Goal: Task Accomplishment & Management: Manage account settings

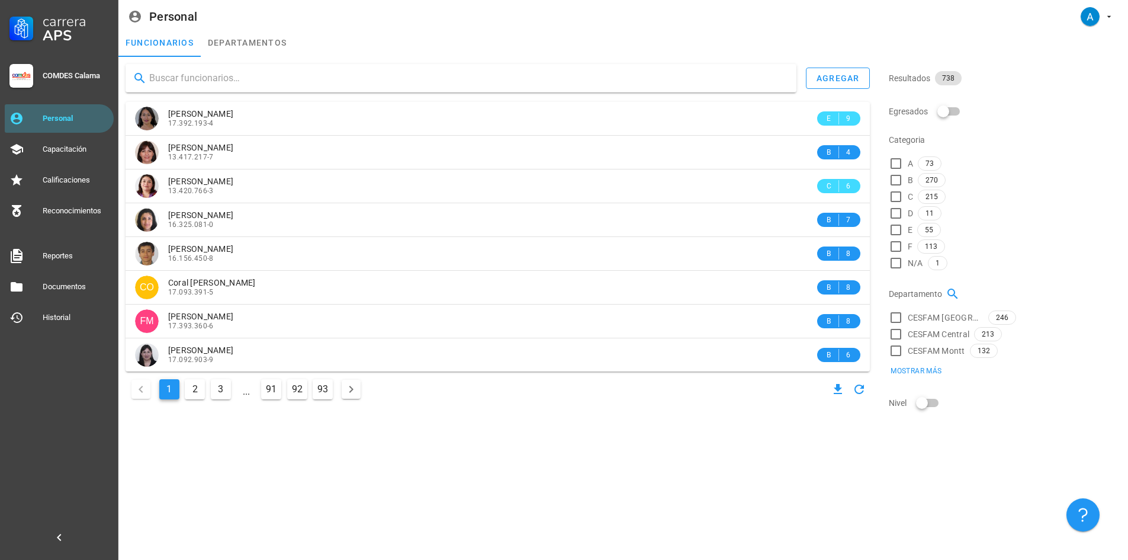
click at [226, 77] on input "text" at bounding box center [468, 78] width 638 height 19
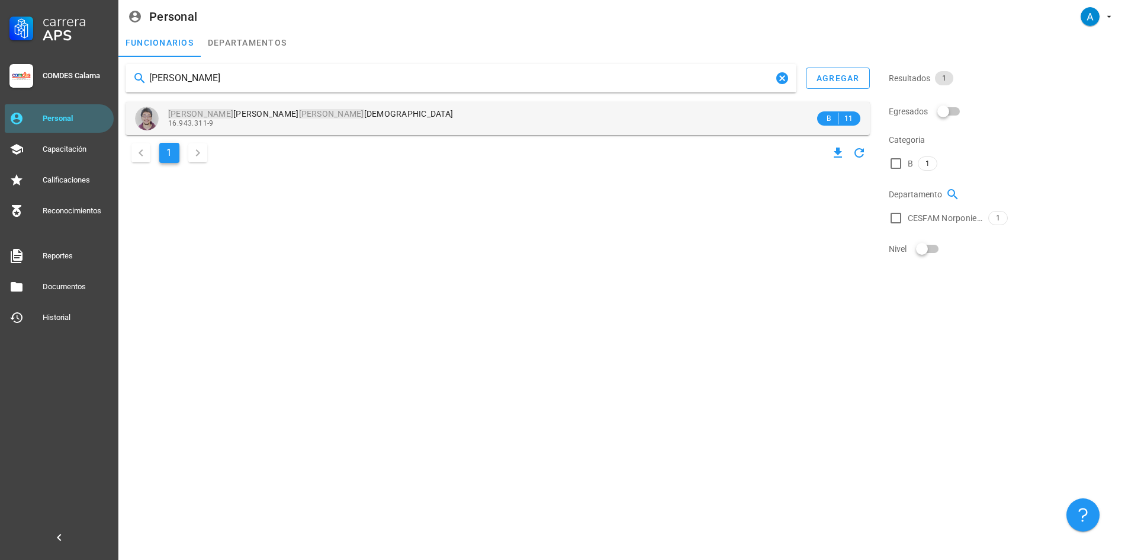
type input "[PERSON_NAME]"
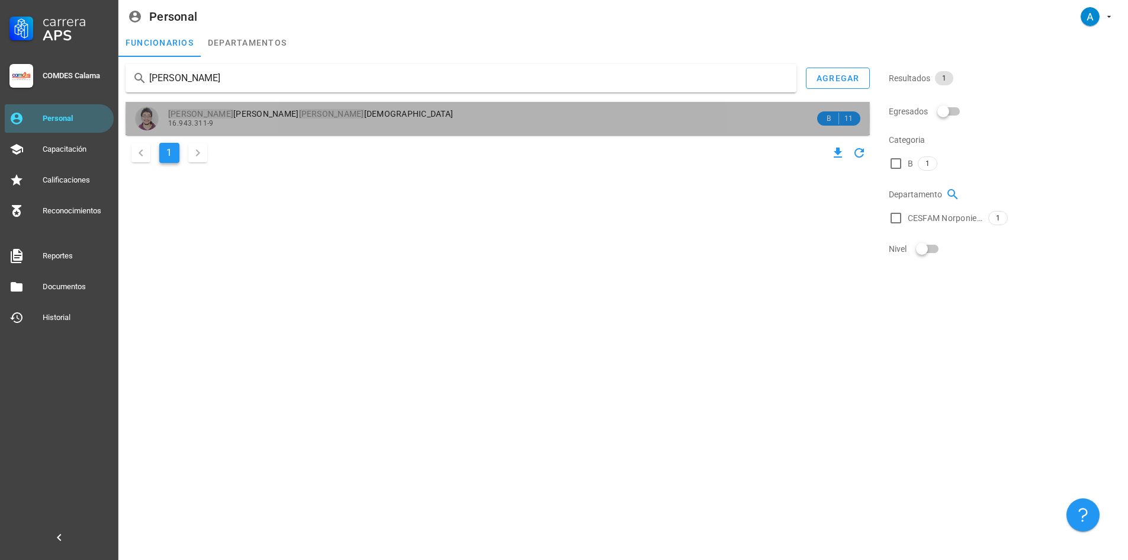
click at [223, 105] on div "[PERSON_NAME] 16.943.311-9" at bounding box center [491, 118] width 647 height 33
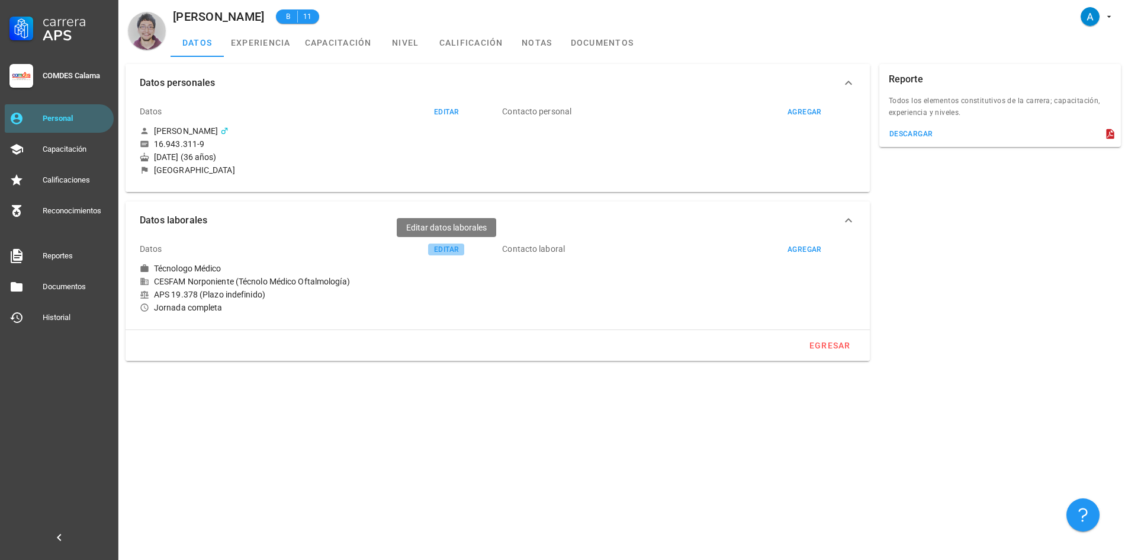
click at [453, 248] on div "editar" at bounding box center [446, 249] width 25 height 8
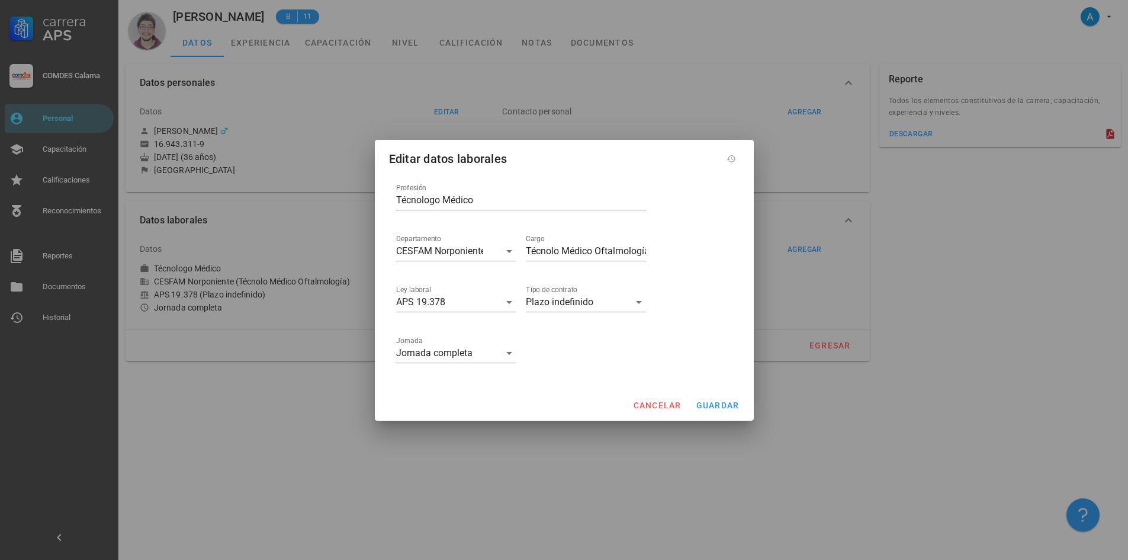
click at [647, 247] on div "Cargo Técnolo Médico Oftalmología" at bounding box center [586, 252] width 130 height 51
click at [647, 251] on div "Cargo Técnolo Médico Oftalmología" at bounding box center [586, 252] width 130 height 51
click at [640, 251] on input "Técnolo Médico Oftalmología" at bounding box center [586, 251] width 120 height 19
drag, startPoint x: 640, startPoint y: 251, endPoint x: 527, endPoint y: 242, distance: 113.4
click at [527, 242] on div "Cargo Técnolo Médico Oftalmología" at bounding box center [586, 251] width 120 height 19
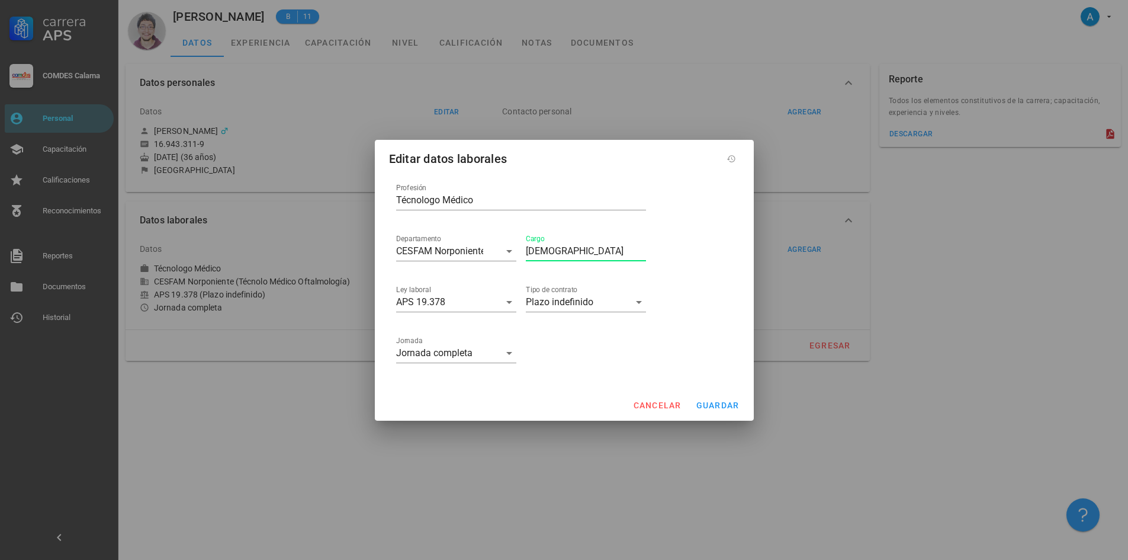
type input "a"
type input "(UAPO)"
click at [714, 406] on span "guardar" at bounding box center [718, 404] width 44 height 9
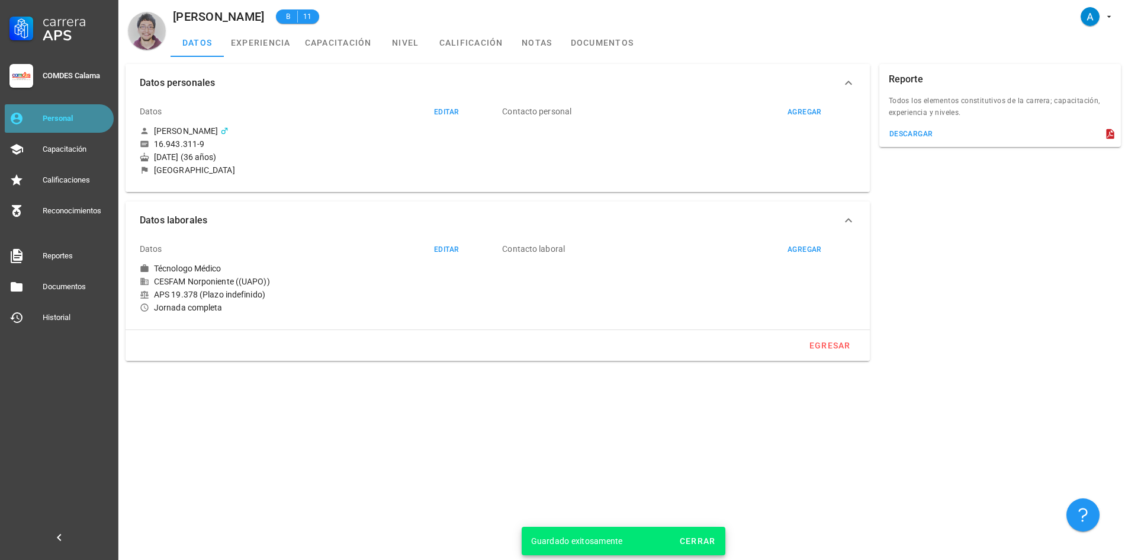
click at [89, 116] on div "Personal" at bounding box center [76, 118] width 66 height 9
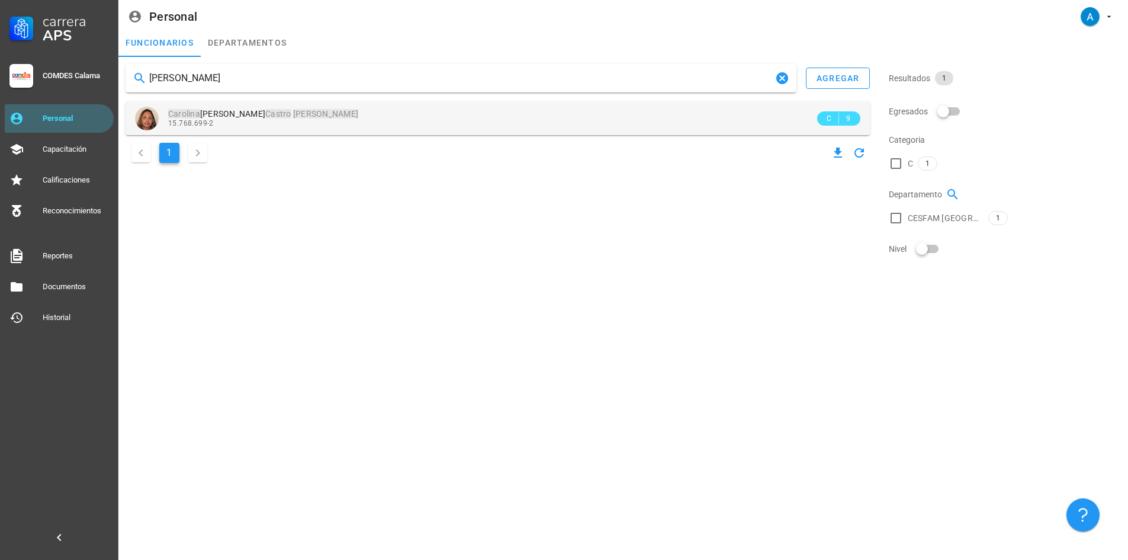
type input "[PERSON_NAME]"
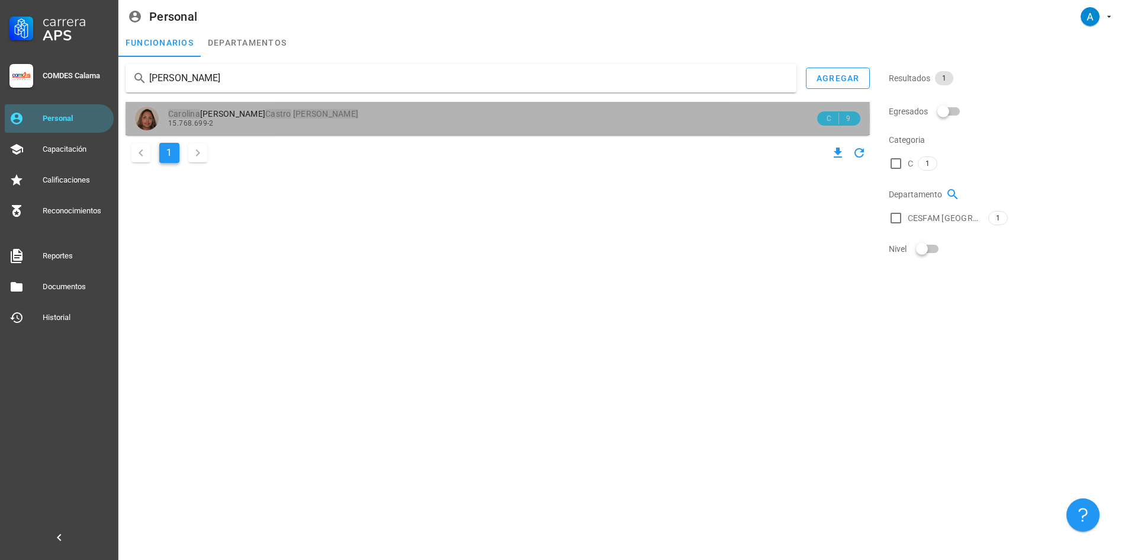
click at [226, 121] on div "15.768.699-2" at bounding box center [491, 123] width 647 height 8
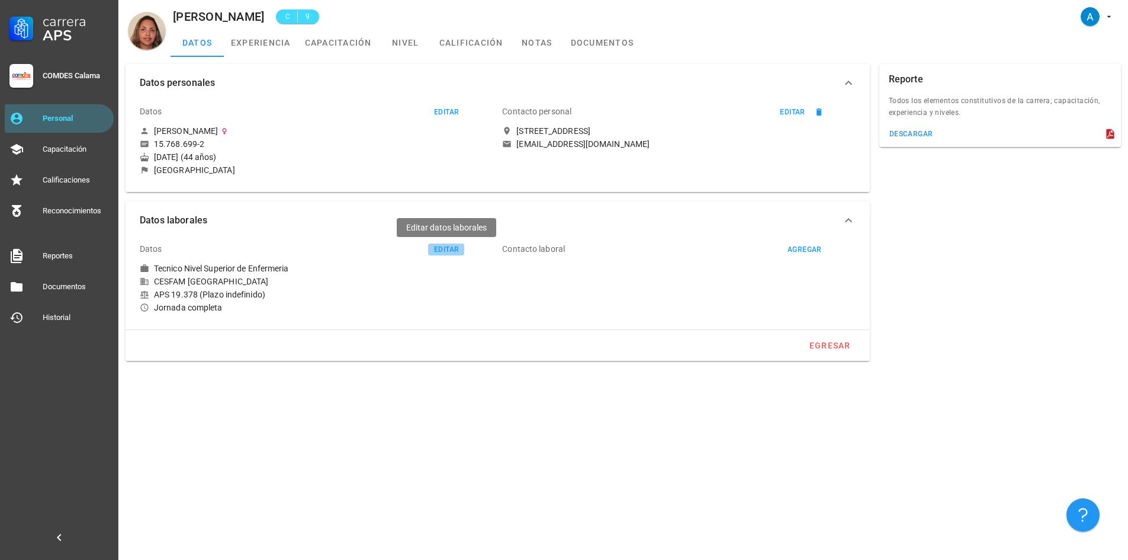
click at [454, 249] on div "editar" at bounding box center [446, 249] width 25 height 8
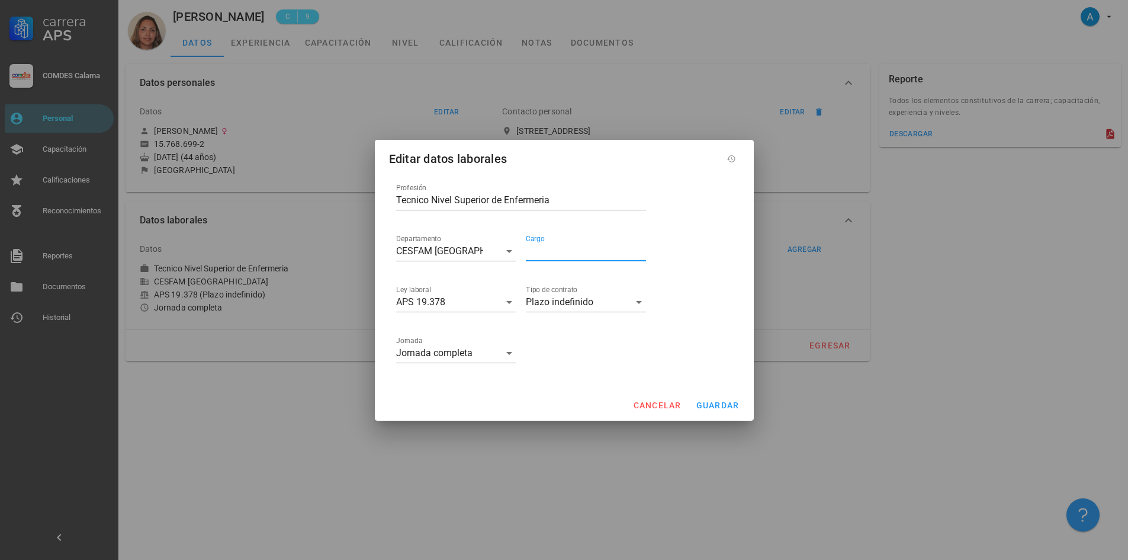
click at [550, 258] on input "Cargo" at bounding box center [586, 251] width 120 height 19
type input "(Droguería Central)"
click at [720, 411] on button "guardar" at bounding box center [717, 404] width 53 height 21
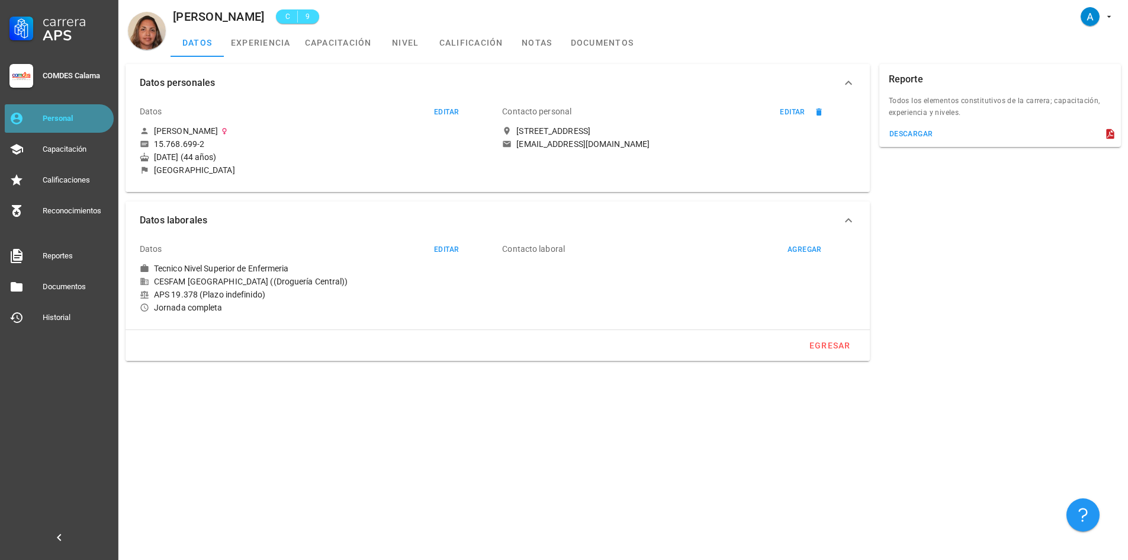
click at [95, 121] on div "Personal" at bounding box center [76, 118] width 66 height 9
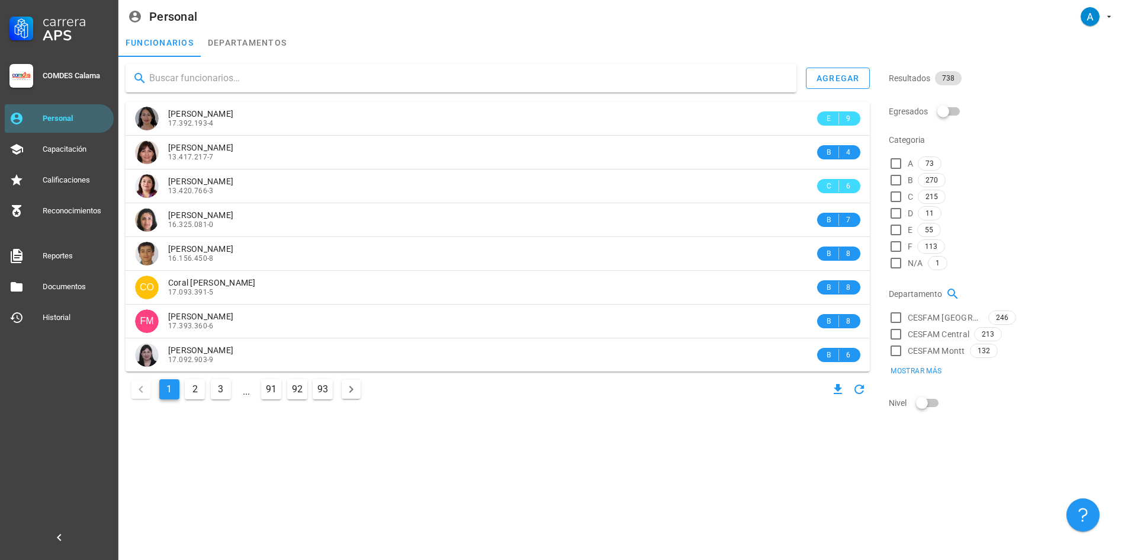
click at [188, 79] on input "text" at bounding box center [468, 78] width 638 height 19
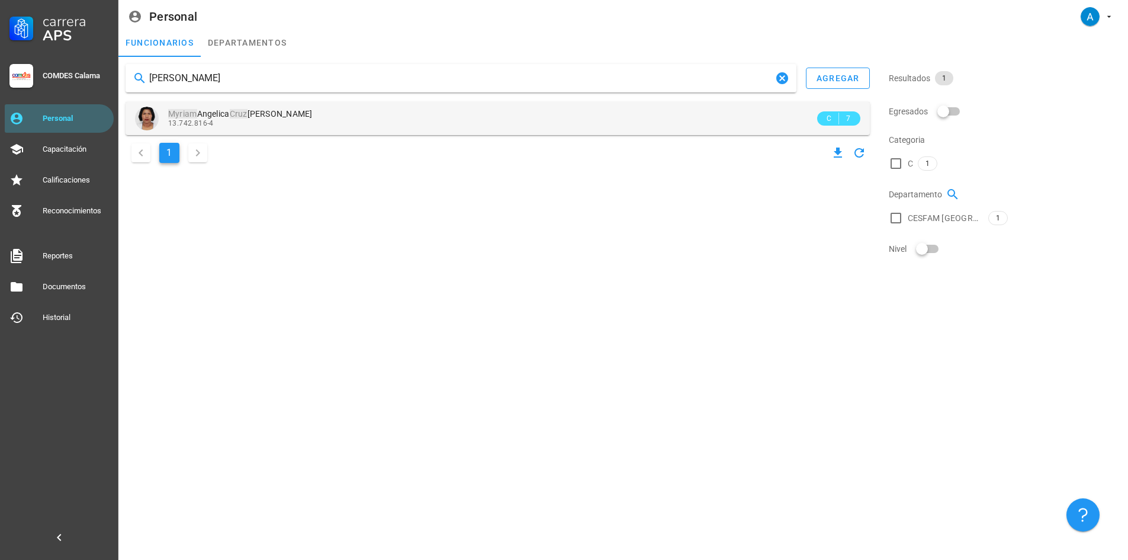
type input "[PERSON_NAME]"
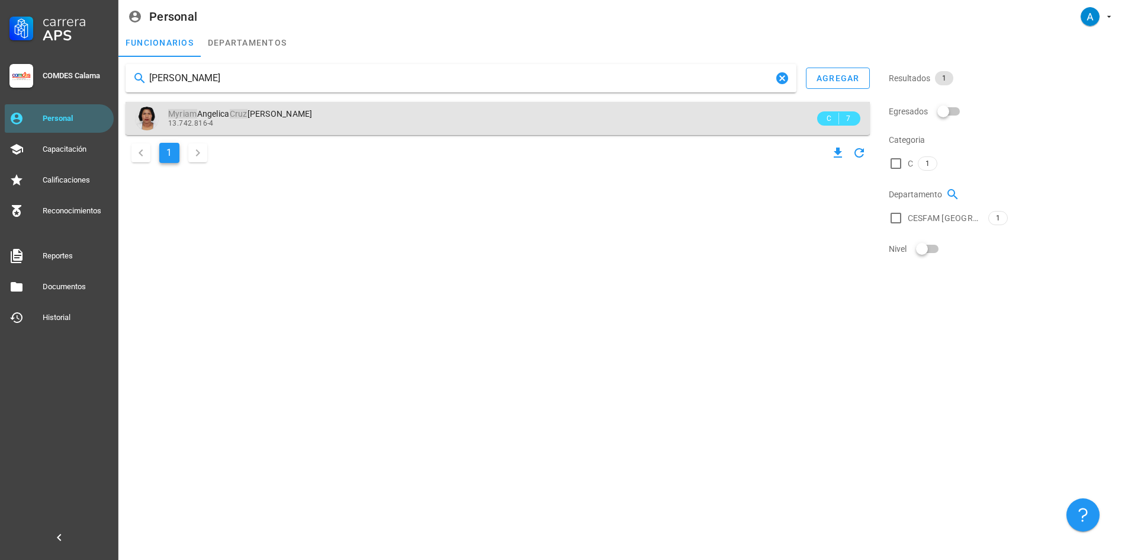
click at [269, 121] on div "13.742.816-4" at bounding box center [491, 123] width 647 height 8
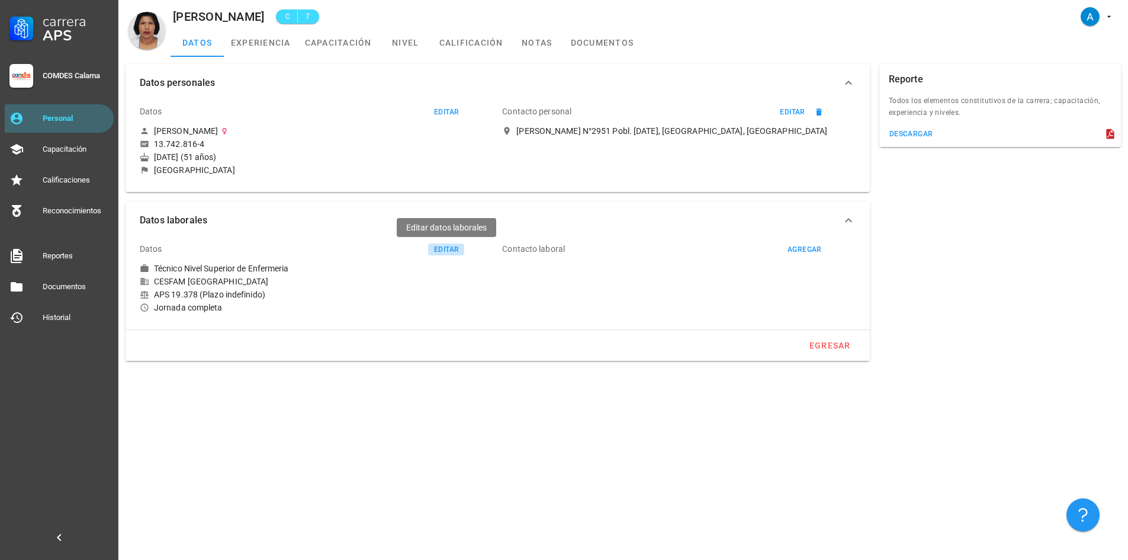
click at [451, 247] on div "editar" at bounding box center [446, 249] width 25 height 8
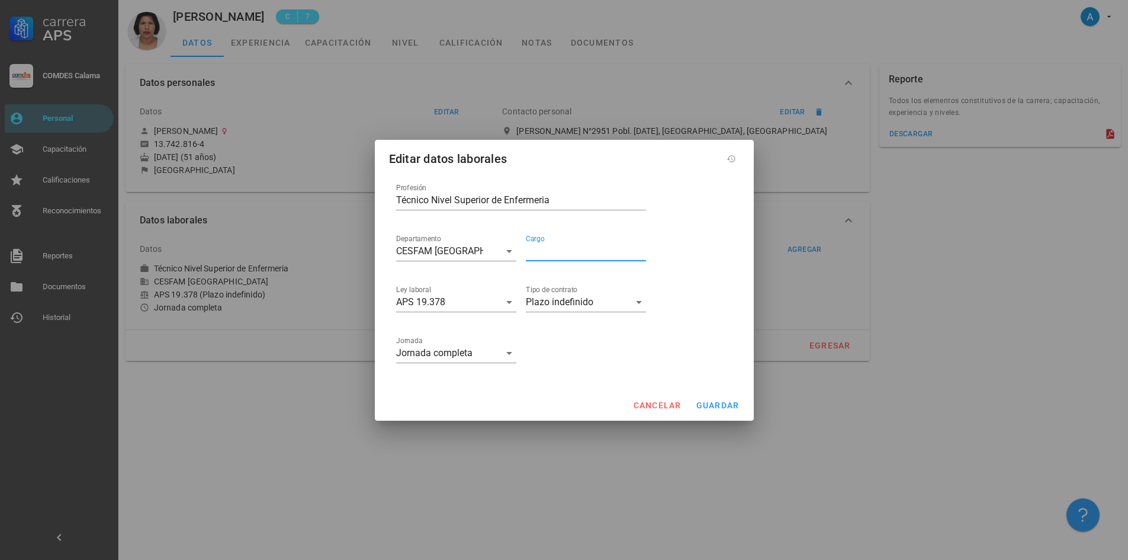
click at [541, 245] on div "Cargo" at bounding box center [586, 251] width 120 height 19
type input "(CECOSF [GEOGRAPHIC_DATA])"
click at [722, 410] on button "guardar" at bounding box center [717, 404] width 53 height 21
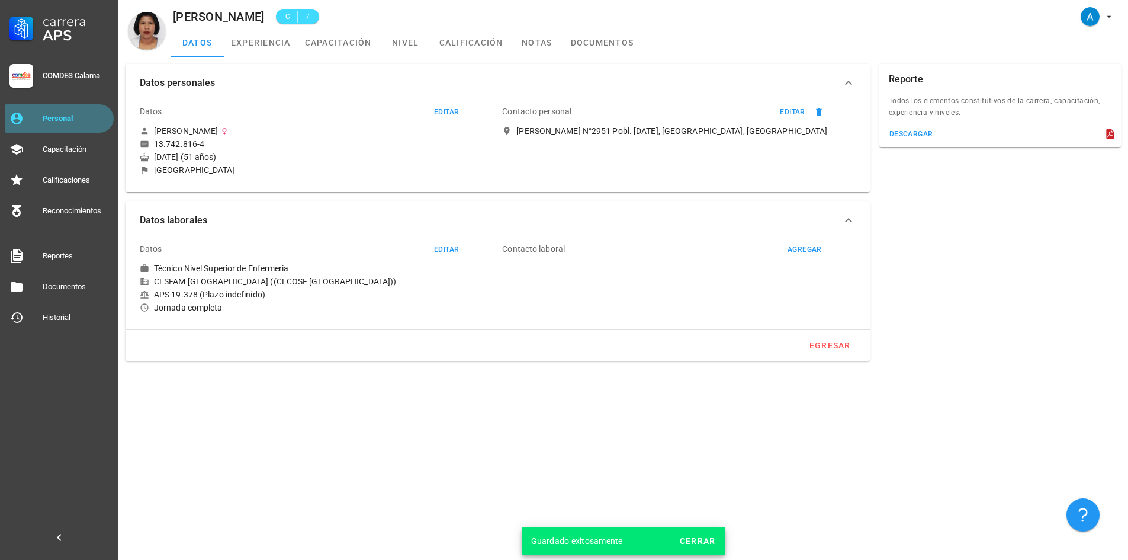
click at [91, 120] on div "Personal" at bounding box center [76, 118] width 66 height 9
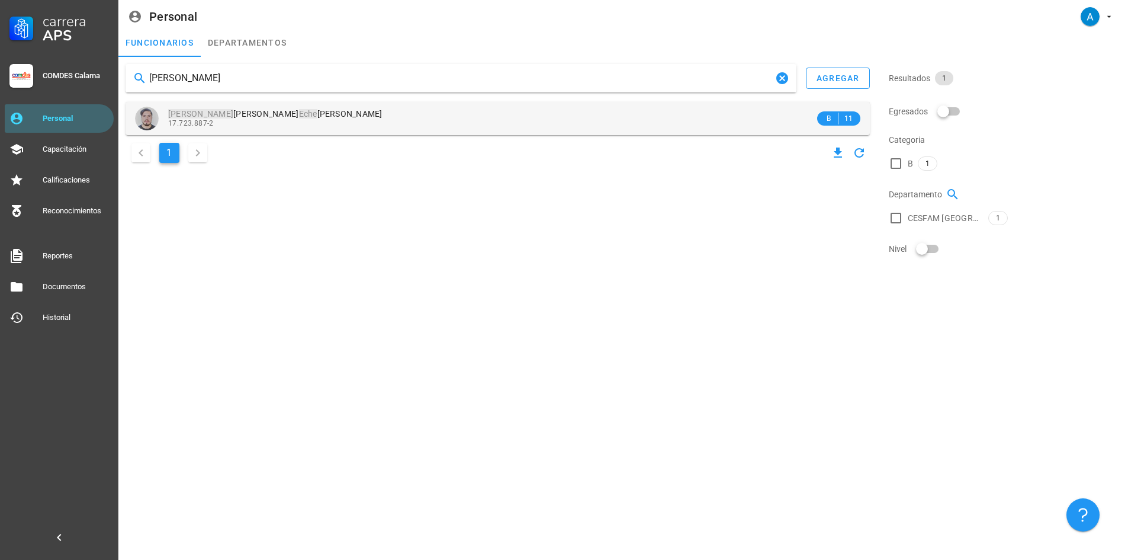
type input "[PERSON_NAME]"
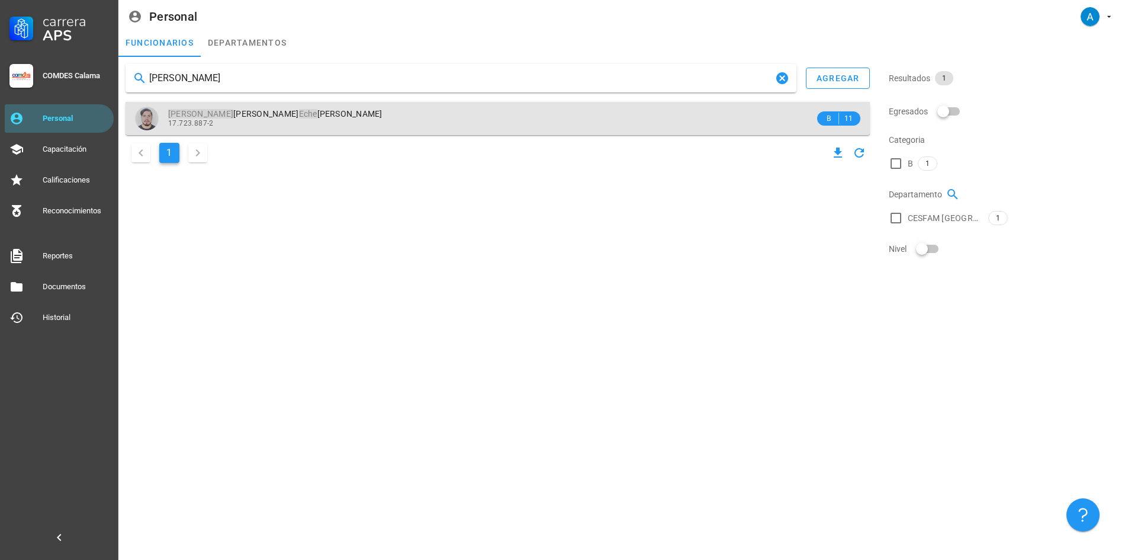
click at [227, 115] on span "[PERSON_NAME] [PERSON_NAME]" at bounding box center [275, 113] width 214 height 9
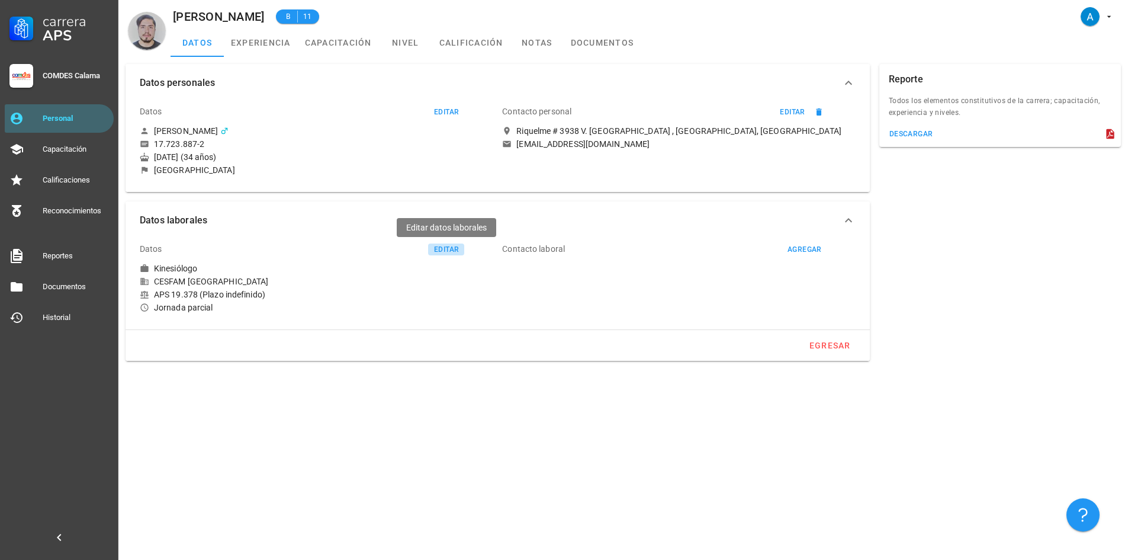
click at [448, 249] on div "editar" at bounding box center [446, 249] width 25 height 8
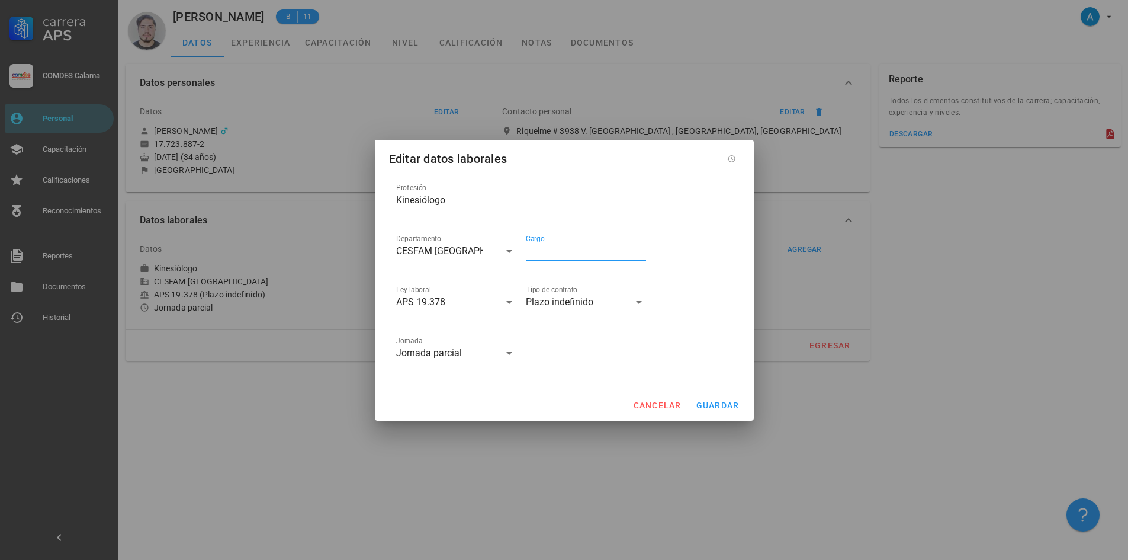
click at [573, 253] on input "Cargo" at bounding box center [586, 251] width 120 height 19
click at [496, 249] on icon "Clear Departamento" at bounding box center [493, 251] width 12 height 12
click at [490, 246] on input "Departamento" at bounding box center [446, 251] width 101 height 19
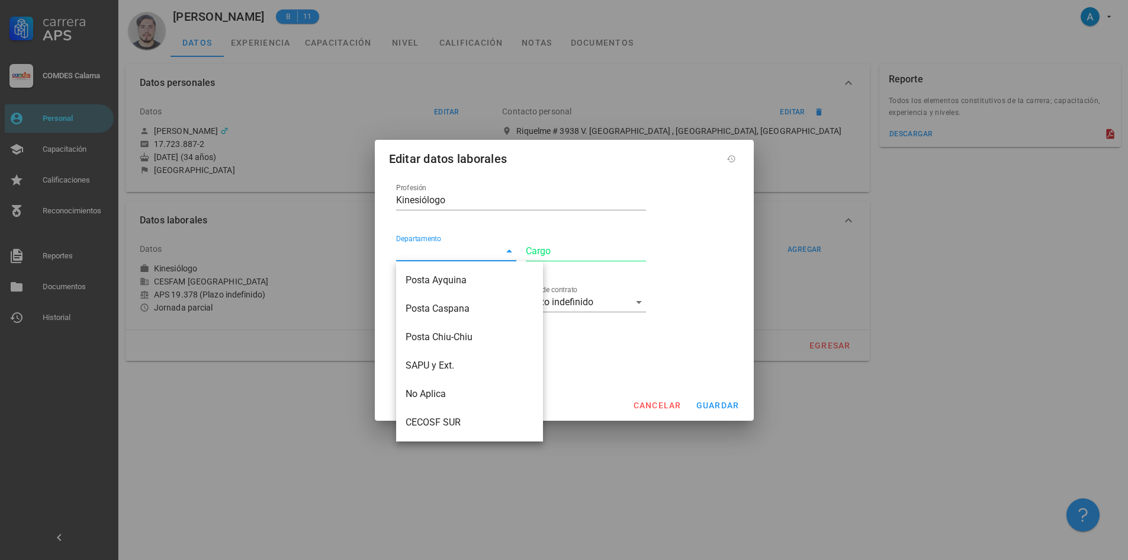
scroll to position [110, 0]
click at [476, 370] on div "CESFAM Norponiente" at bounding box center [470, 369] width 128 height 11
type input "CESFAM Norponiente"
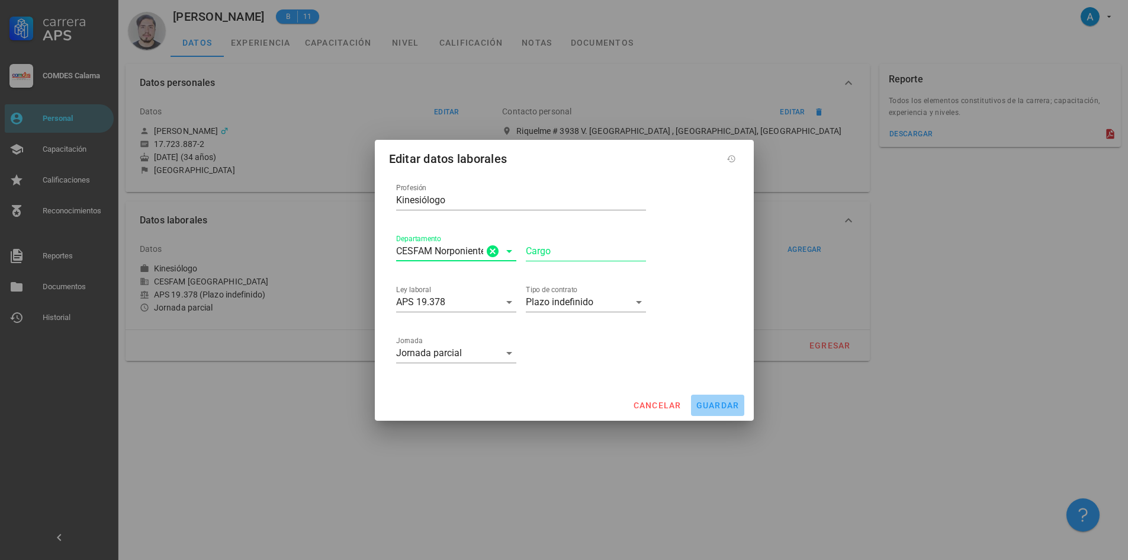
click at [718, 405] on span "guardar" at bounding box center [718, 404] width 44 height 9
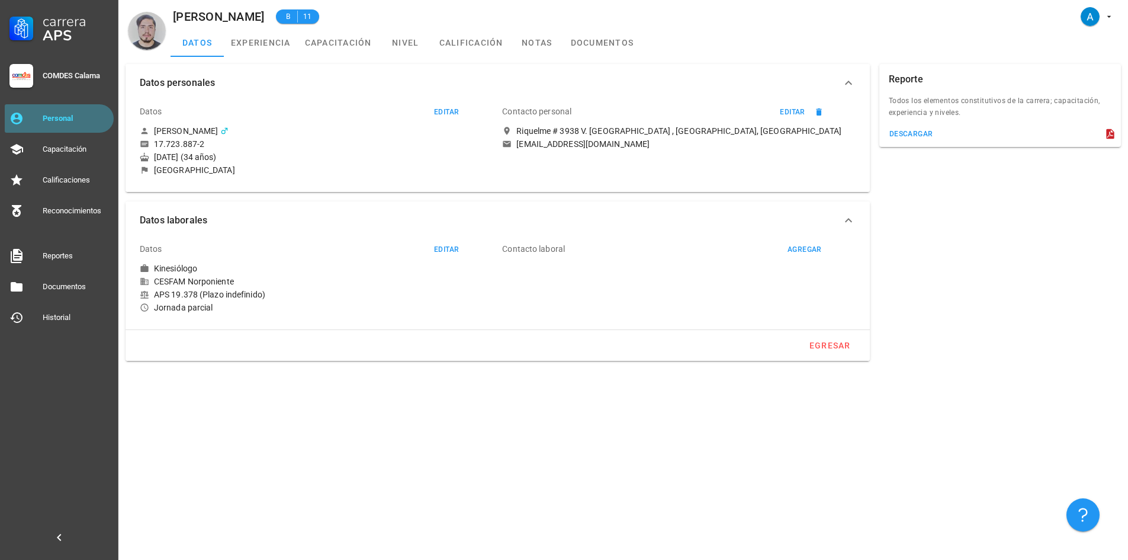
click at [81, 117] on div "Personal" at bounding box center [76, 118] width 66 height 9
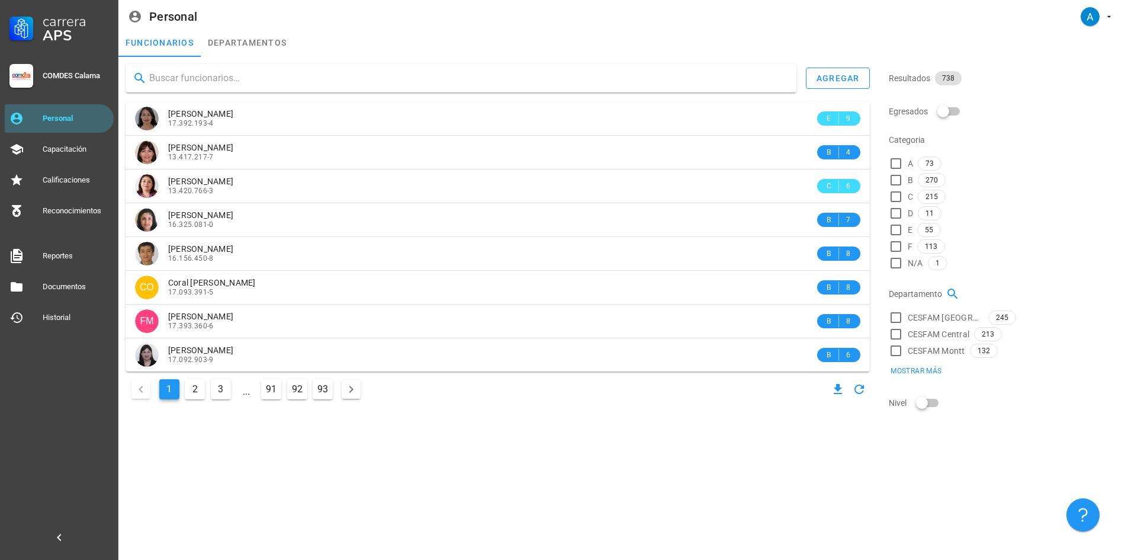
click at [150, 84] on input "text" at bounding box center [468, 78] width 638 height 19
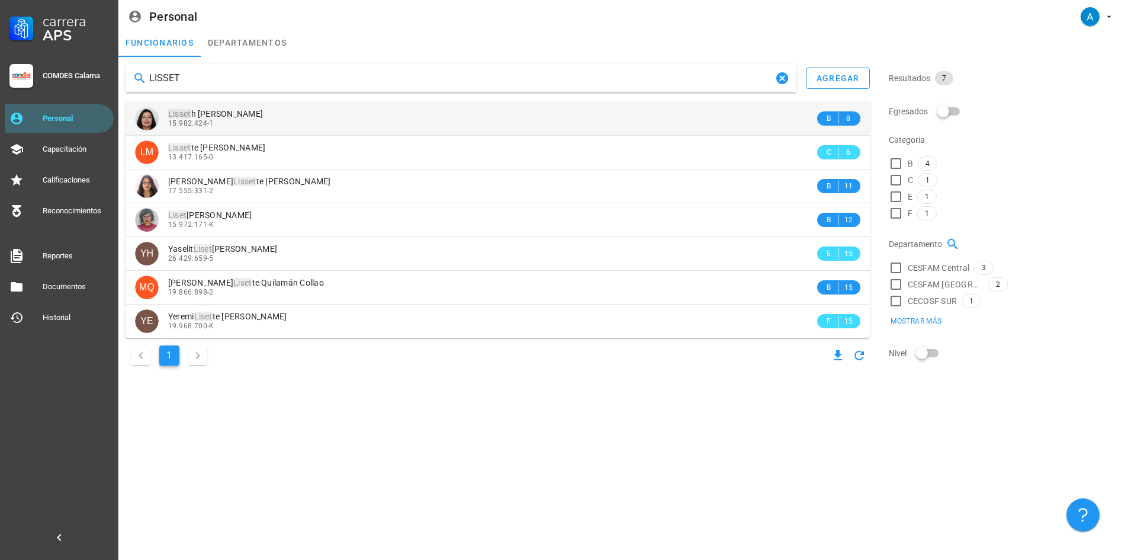
type input "LISSET"
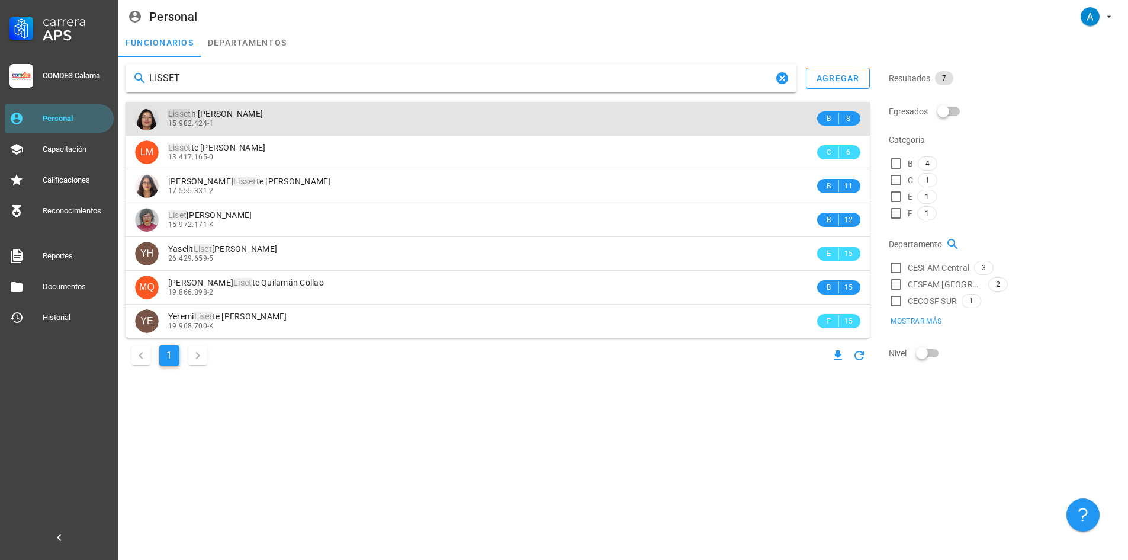
click at [231, 120] on div "15.982.424-1" at bounding box center [491, 123] width 647 height 8
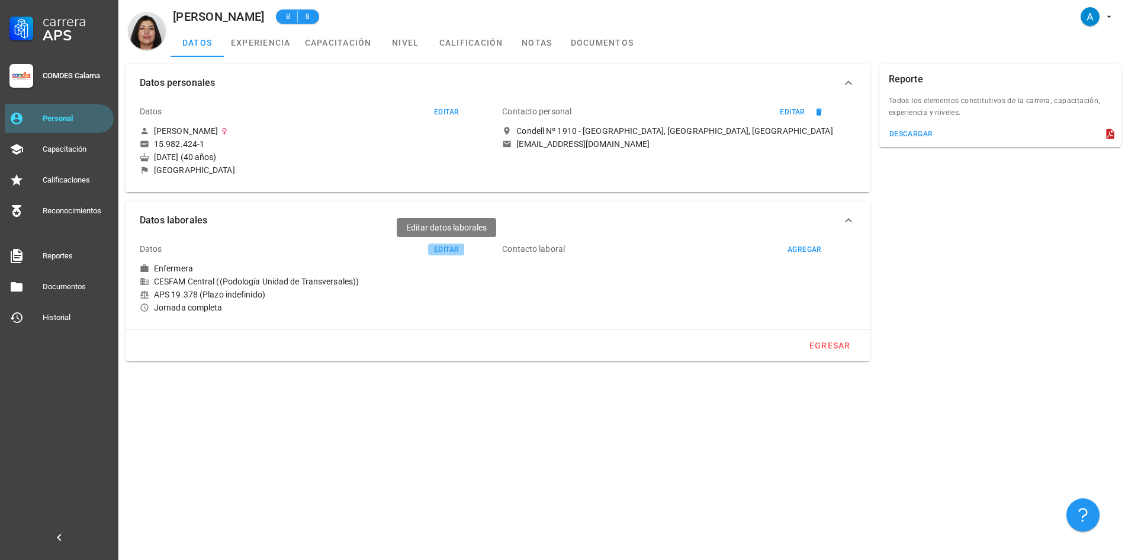
click at [439, 248] on div "editar" at bounding box center [446, 249] width 25 height 8
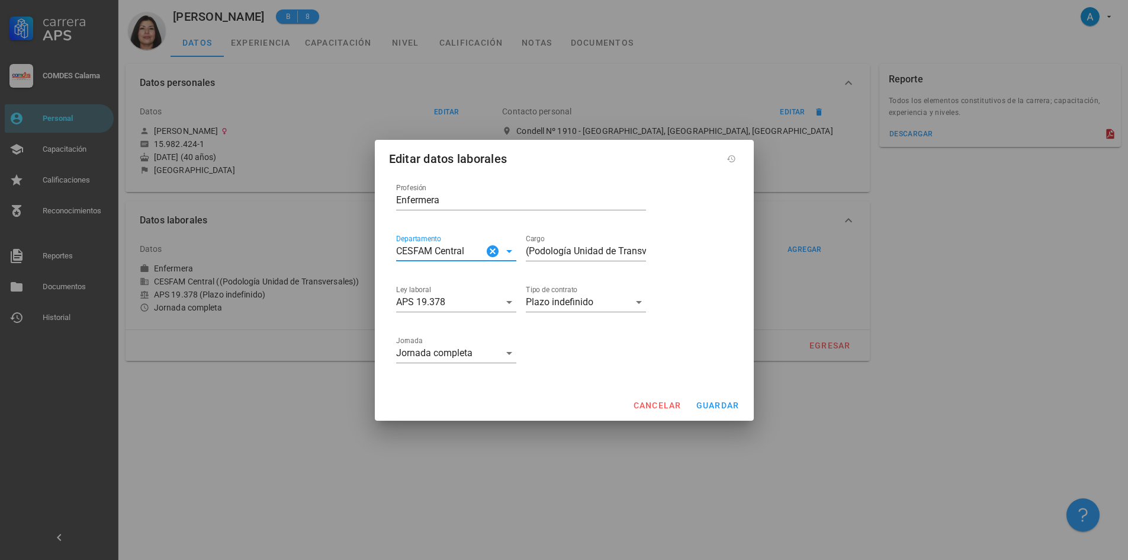
click at [503, 250] on icon at bounding box center [509, 251] width 14 height 14
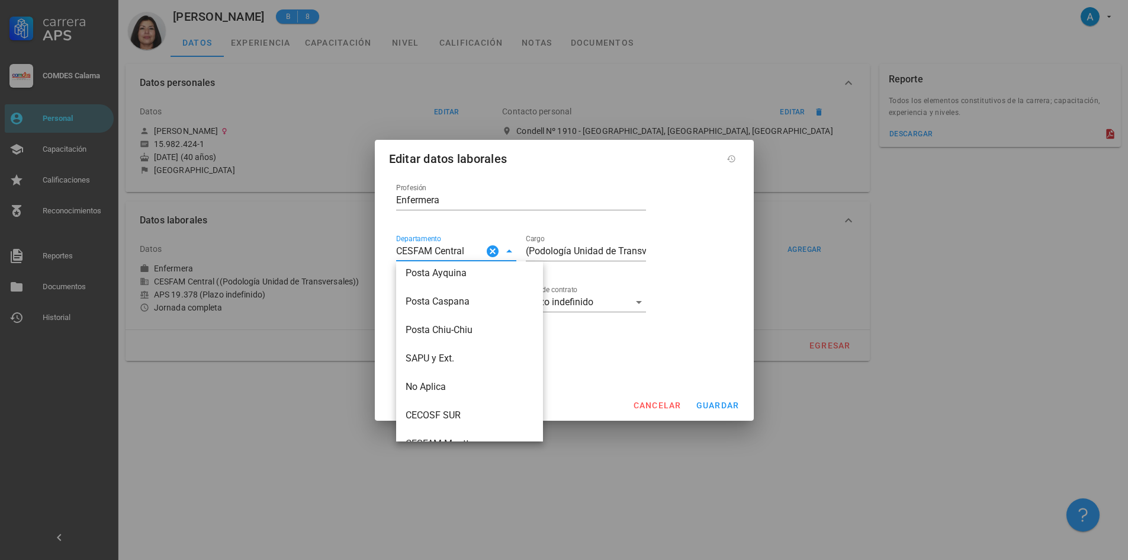
scroll to position [8, 0]
click at [438, 415] on div "CECOSF SUR" at bounding box center [470, 413] width 128 height 11
type input "CECOSF SUR"
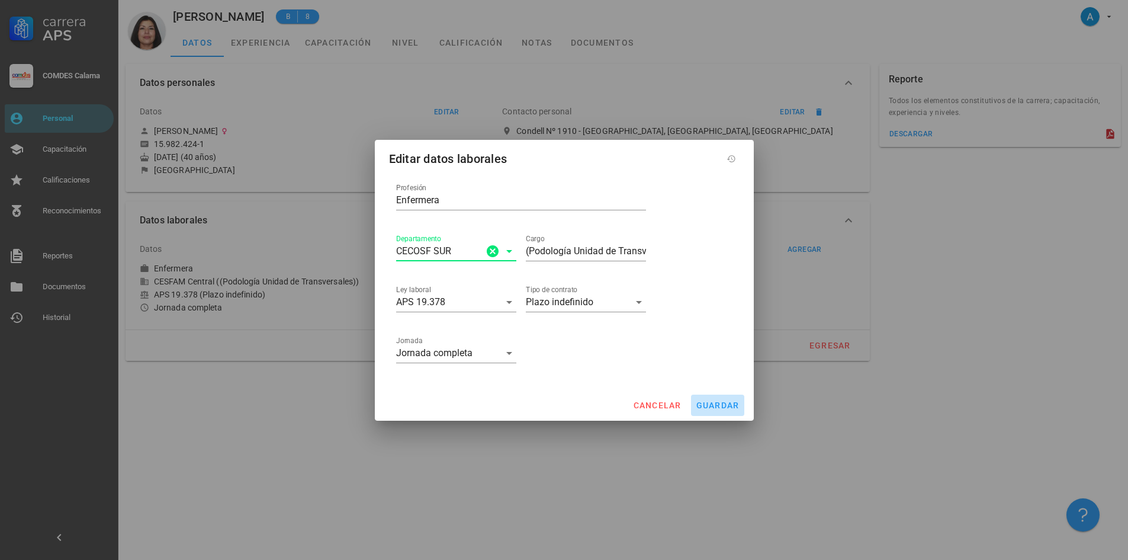
click at [709, 401] on span "guardar" at bounding box center [718, 404] width 44 height 9
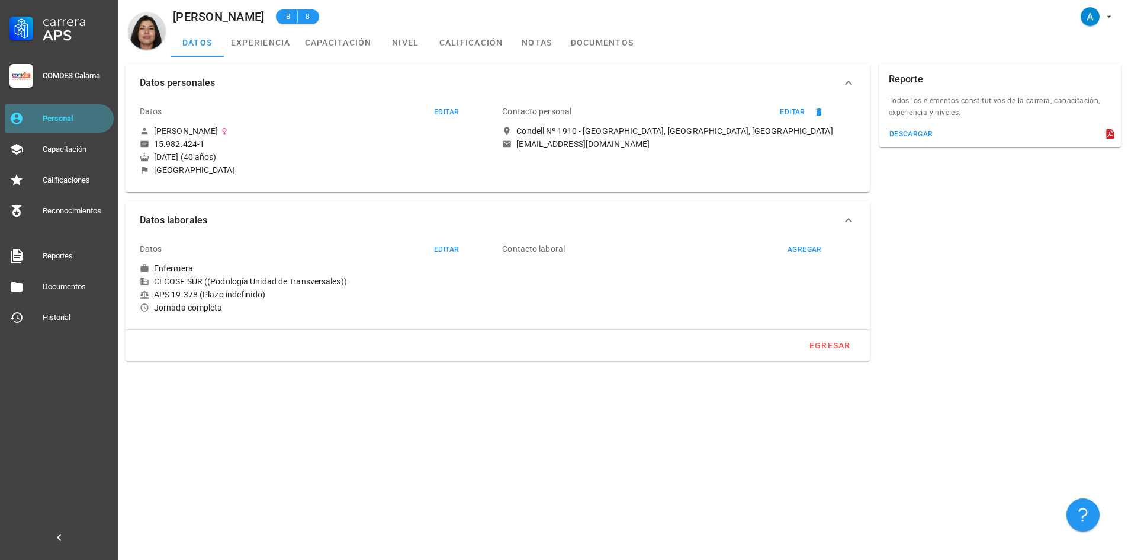
click at [95, 114] on div "Personal" at bounding box center [76, 118] width 66 height 9
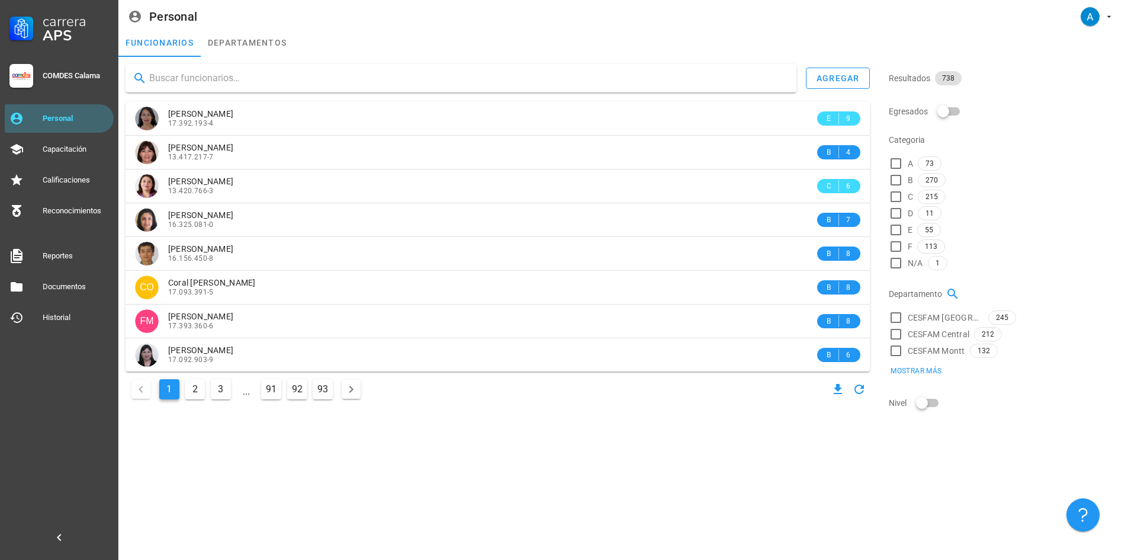
click at [210, 79] on input "text" at bounding box center [468, 78] width 638 height 19
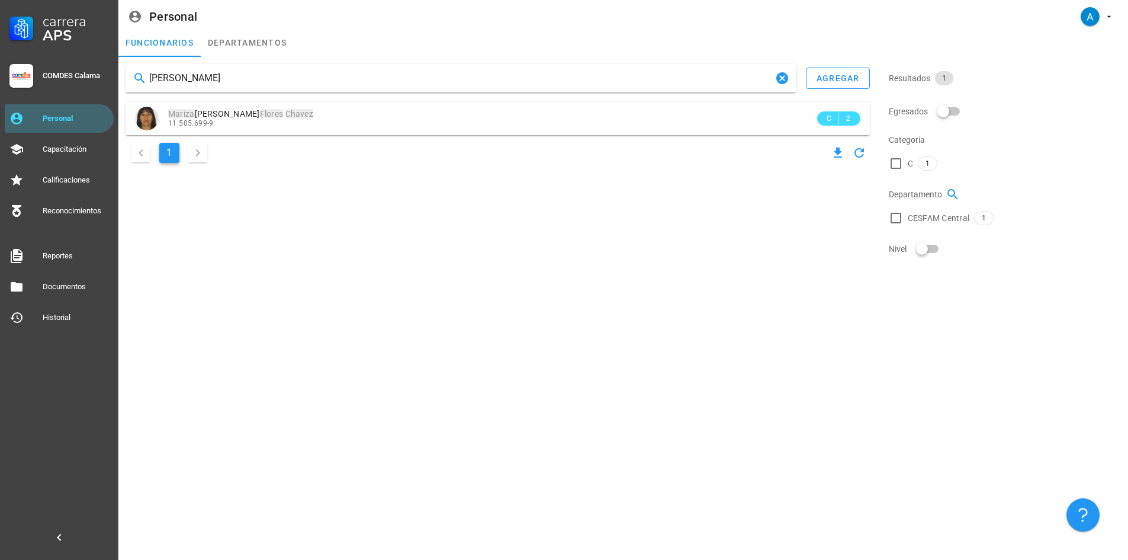
click at [262, 76] on input "[PERSON_NAME]" at bounding box center [461, 78] width 624 height 19
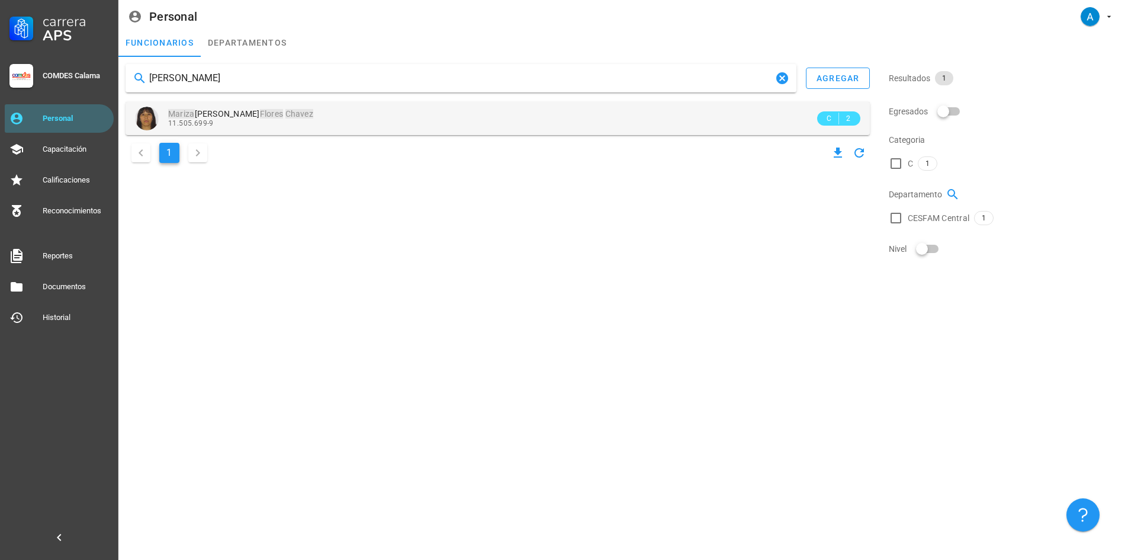
type input "[PERSON_NAME]"
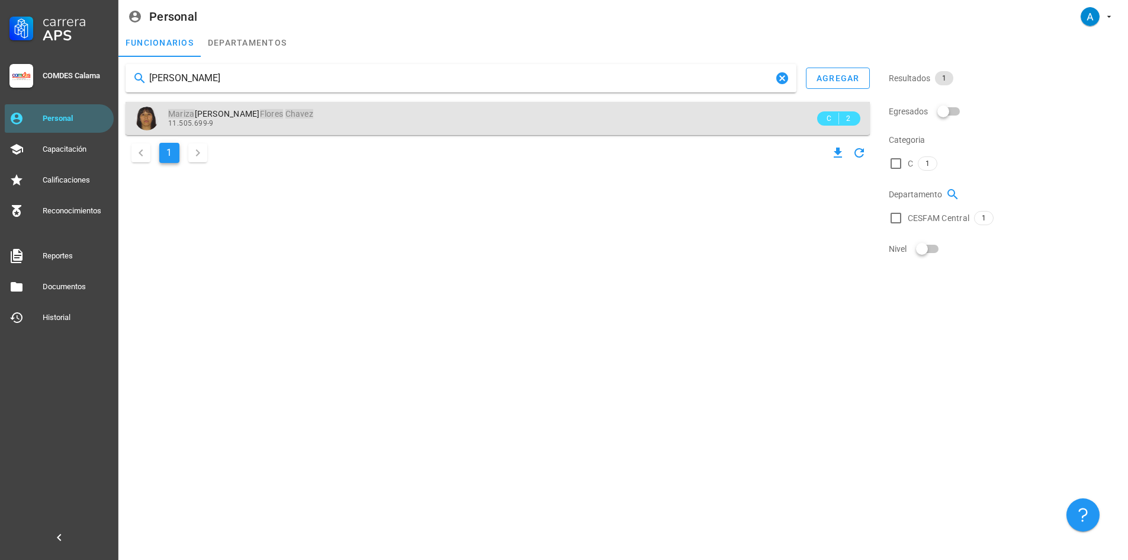
click at [187, 111] on mark "Mariza" at bounding box center [181, 113] width 27 height 9
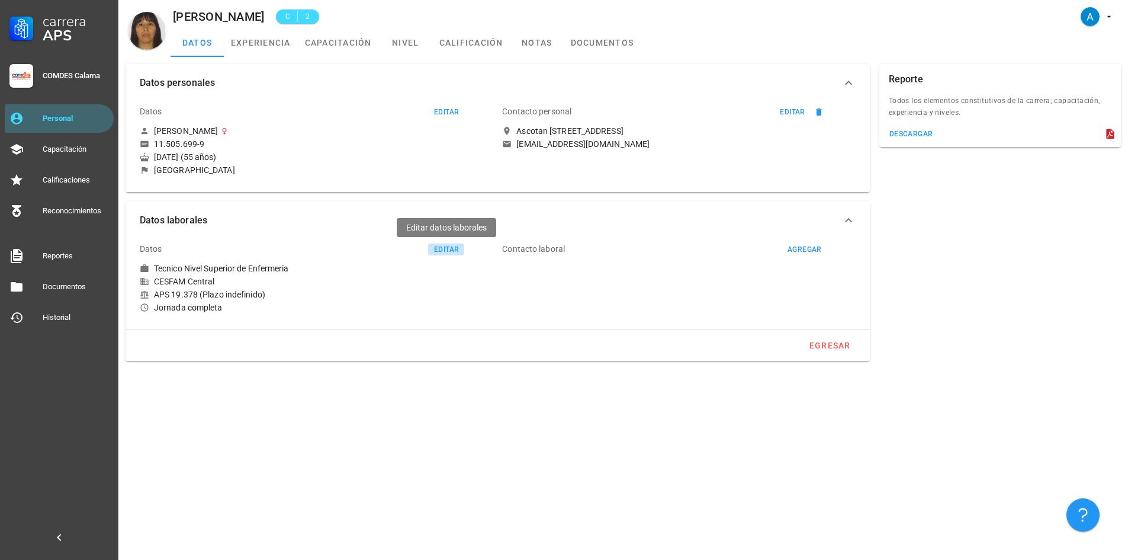
click at [442, 248] on div "editar" at bounding box center [446, 249] width 25 height 8
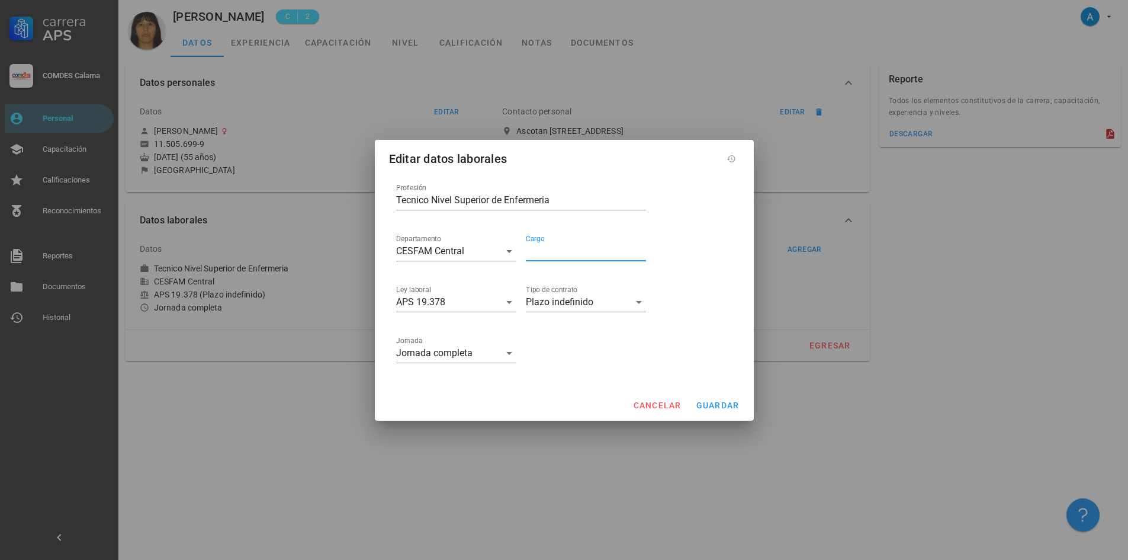
click at [546, 256] on input "Cargo" at bounding box center [586, 251] width 120 height 19
type input "(Laboratorio Clínico)"
click at [730, 408] on span "guardar" at bounding box center [718, 404] width 44 height 9
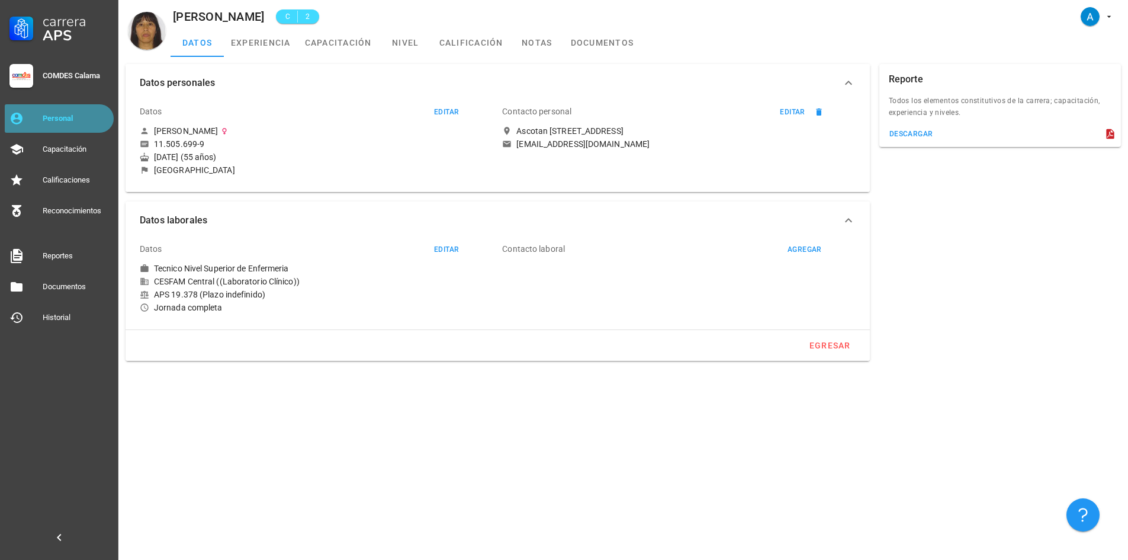
click at [101, 125] on div "Personal" at bounding box center [76, 118] width 66 height 19
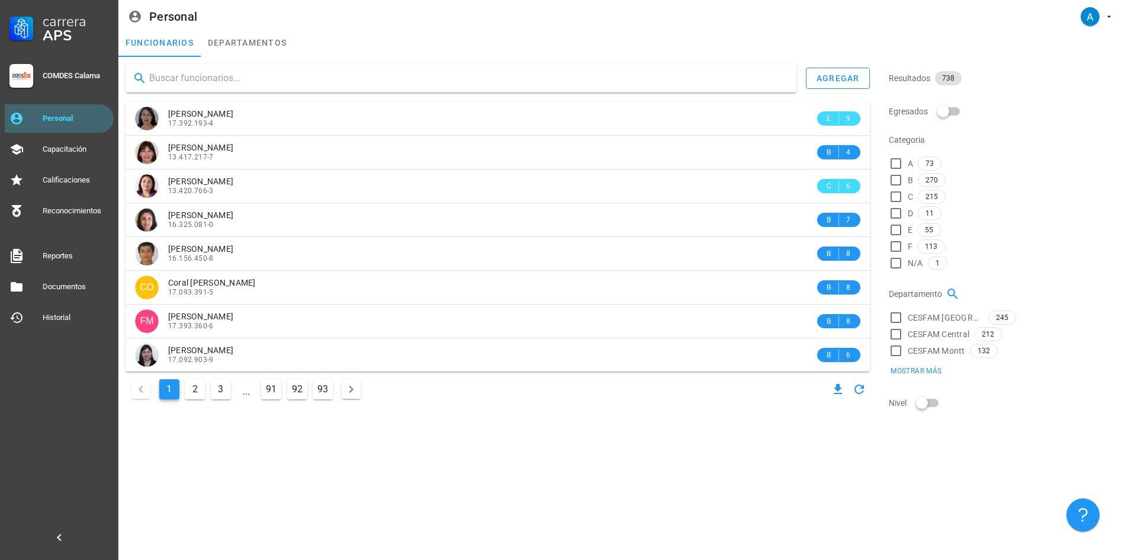
click at [222, 83] on input "text" at bounding box center [468, 78] width 638 height 19
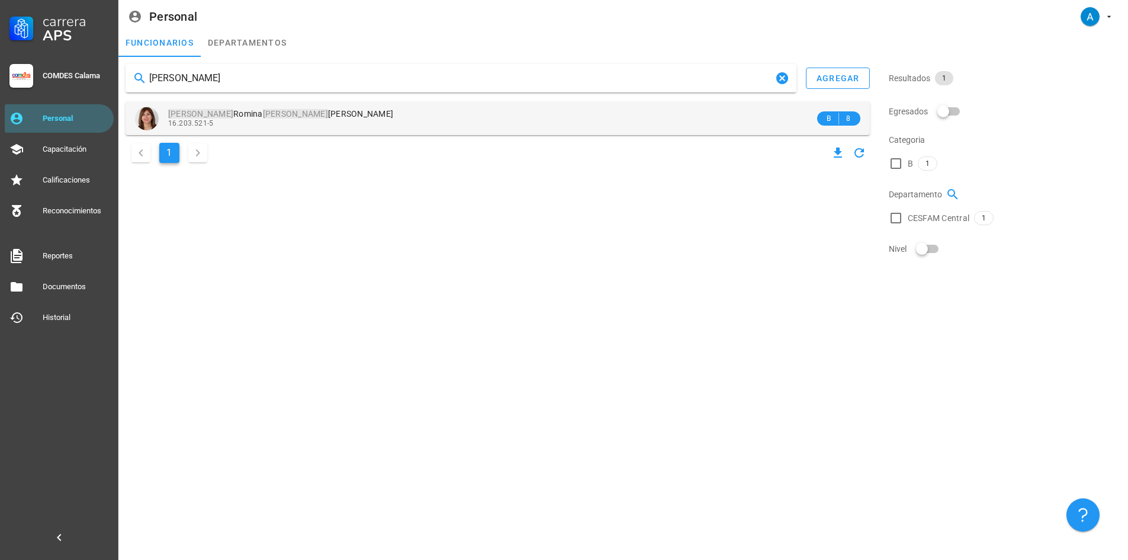
type input "[PERSON_NAME]"
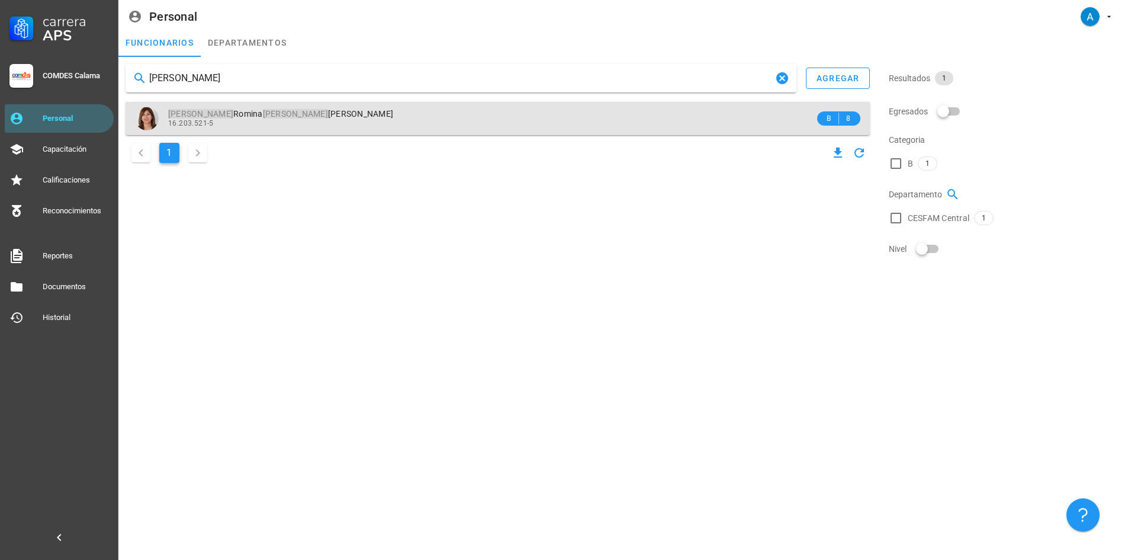
click at [261, 108] on div "[PERSON_NAME] 16.203.521-5" at bounding box center [491, 118] width 647 height 33
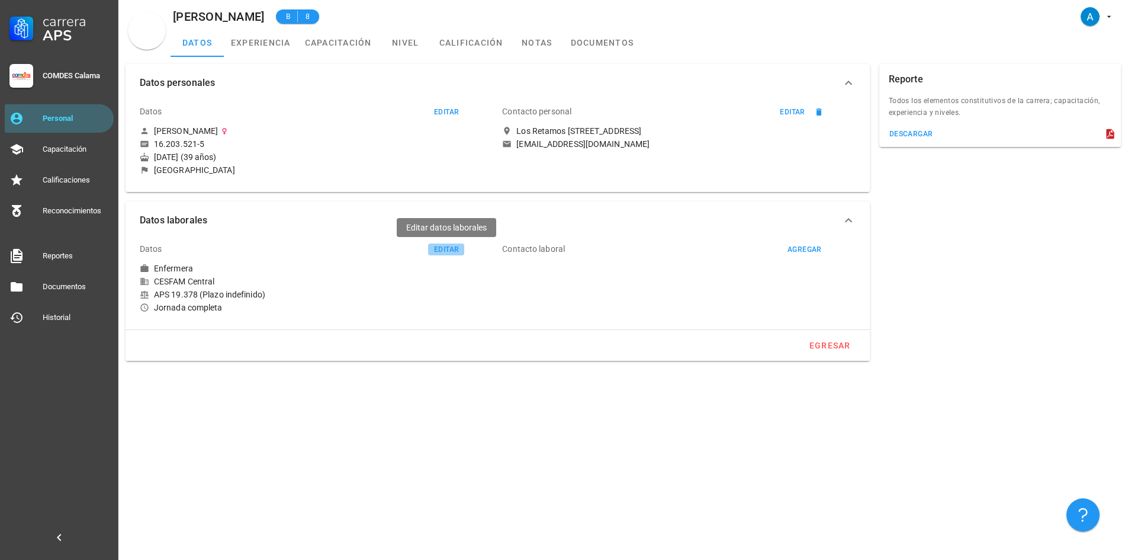
click at [452, 243] on button "editar" at bounding box center [446, 249] width 36 height 12
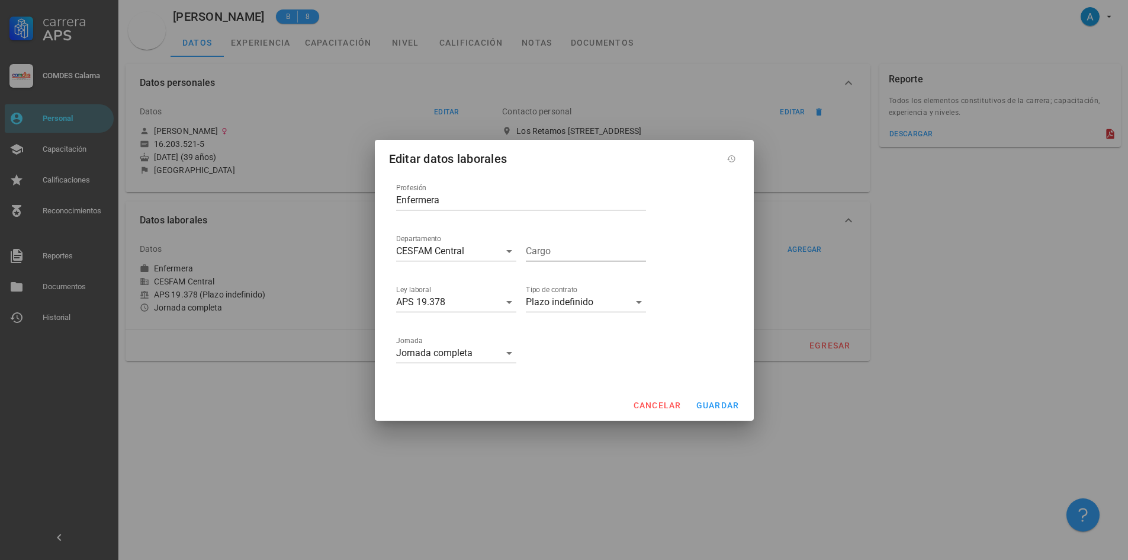
click at [539, 249] on input "Cargo" at bounding box center [586, 251] width 120 height 19
type input "(SAR)"
click at [711, 405] on span "guardar" at bounding box center [718, 404] width 44 height 9
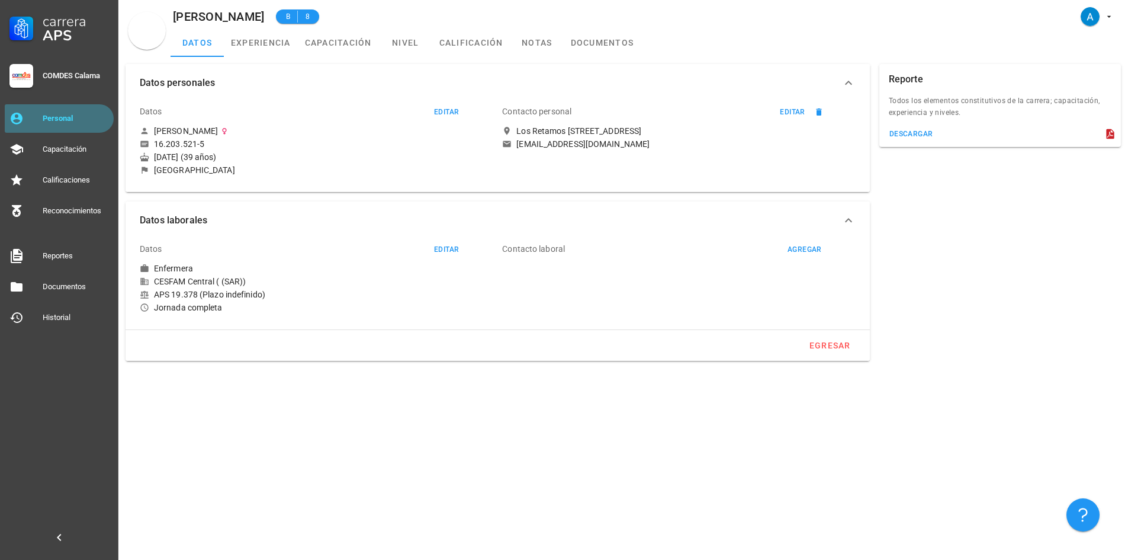
click at [104, 118] on div "Personal" at bounding box center [76, 118] width 66 height 9
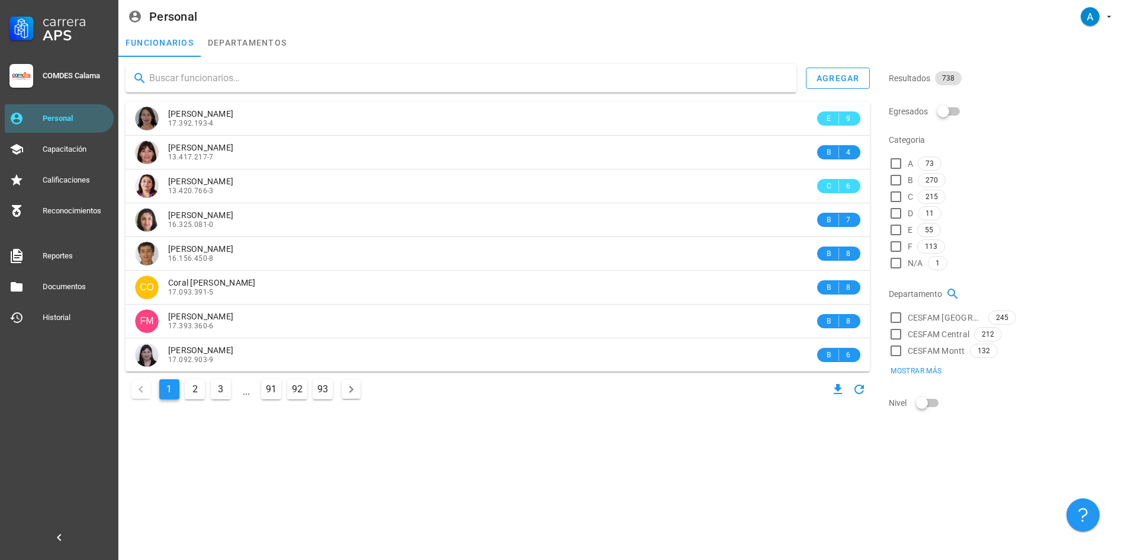
click at [175, 84] on input "text" at bounding box center [468, 78] width 638 height 19
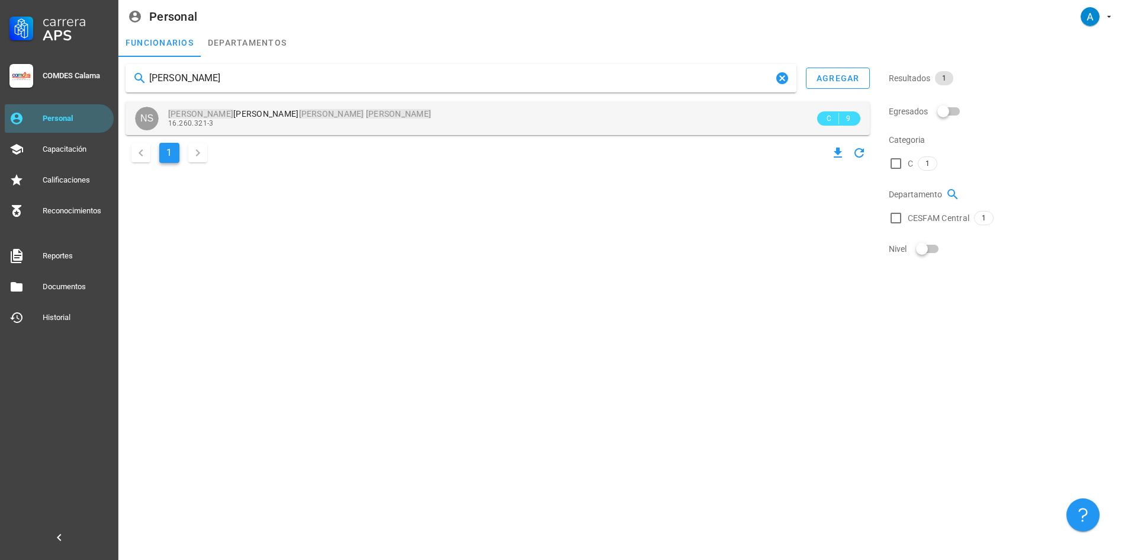
type input "[PERSON_NAME]"
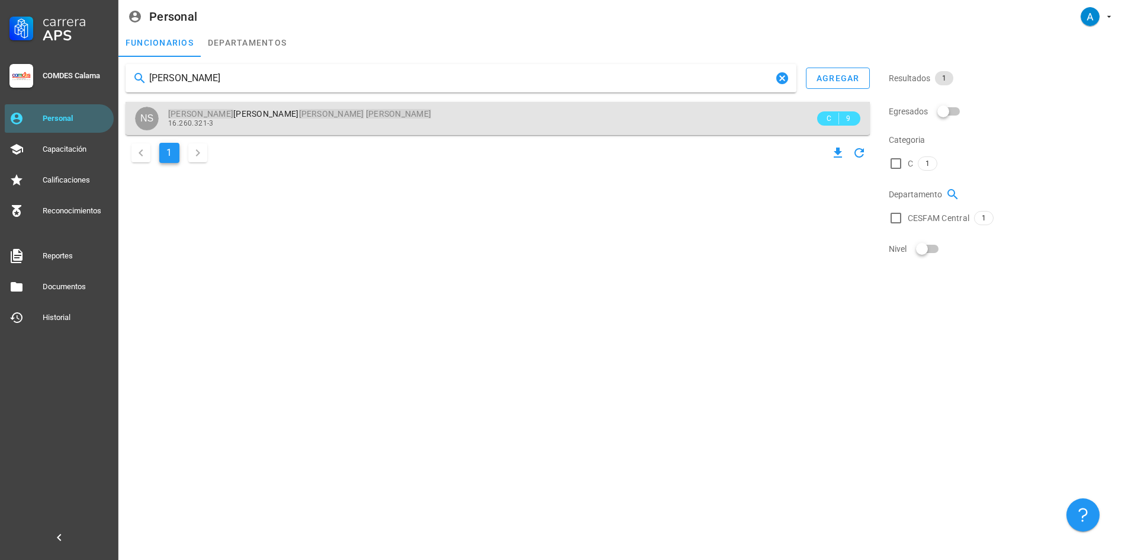
click at [219, 115] on span "[PERSON_NAME]" at bounding box center [299, 113] width 263 height 9
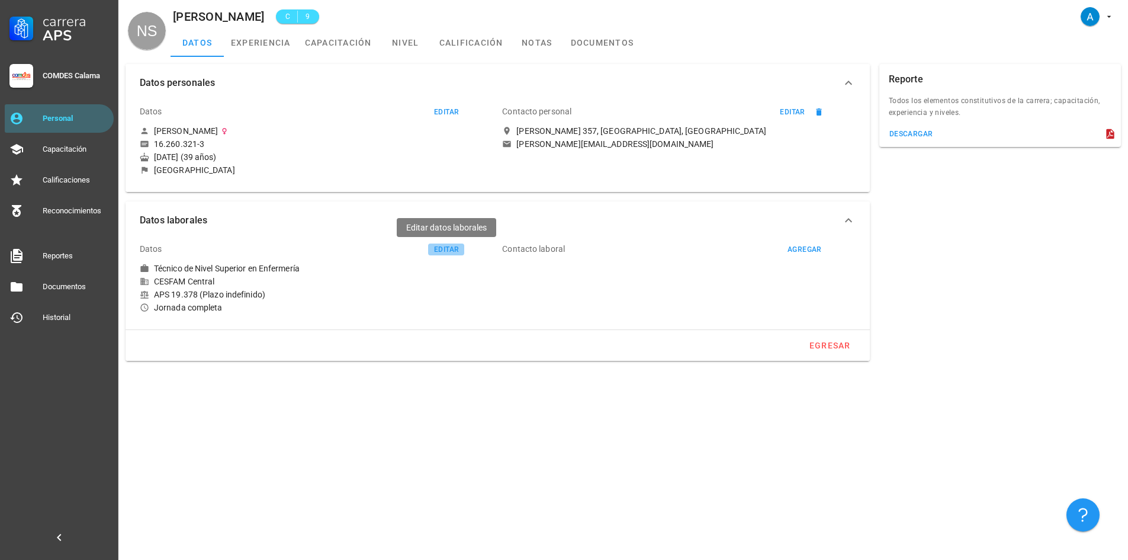
click at [442, 247] on div "editar" at bounding box center [446, 249] width 25 height 8
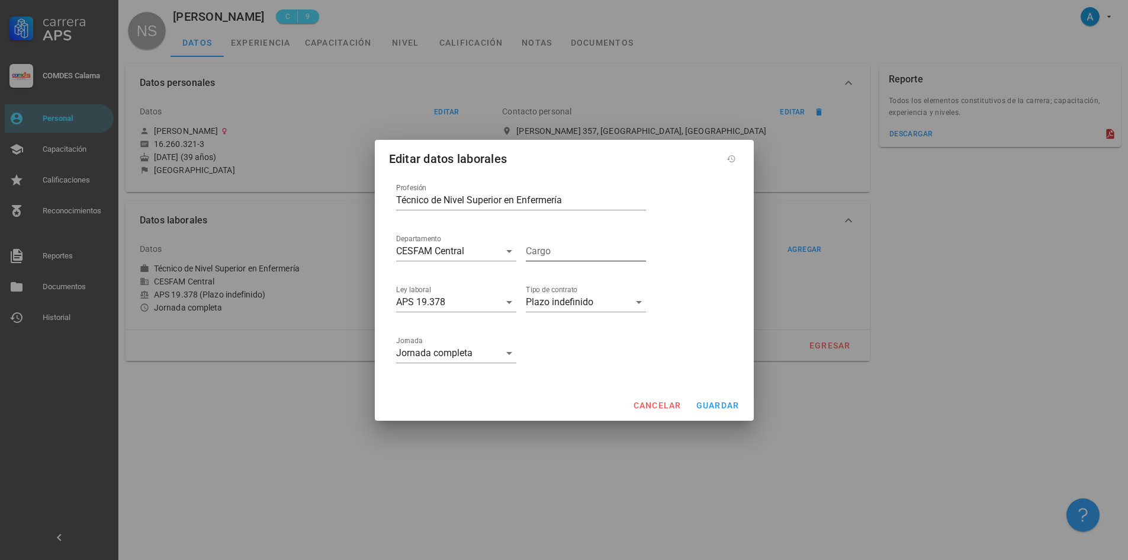
click at [544, 255] on input "Cargo" at bounding box center [586, 251] width 120 height 19
type input "(Laboratorio Clínico)"
click at [724, 405] on span "guardar" at bounding box center [718, 404] width 44 height 9
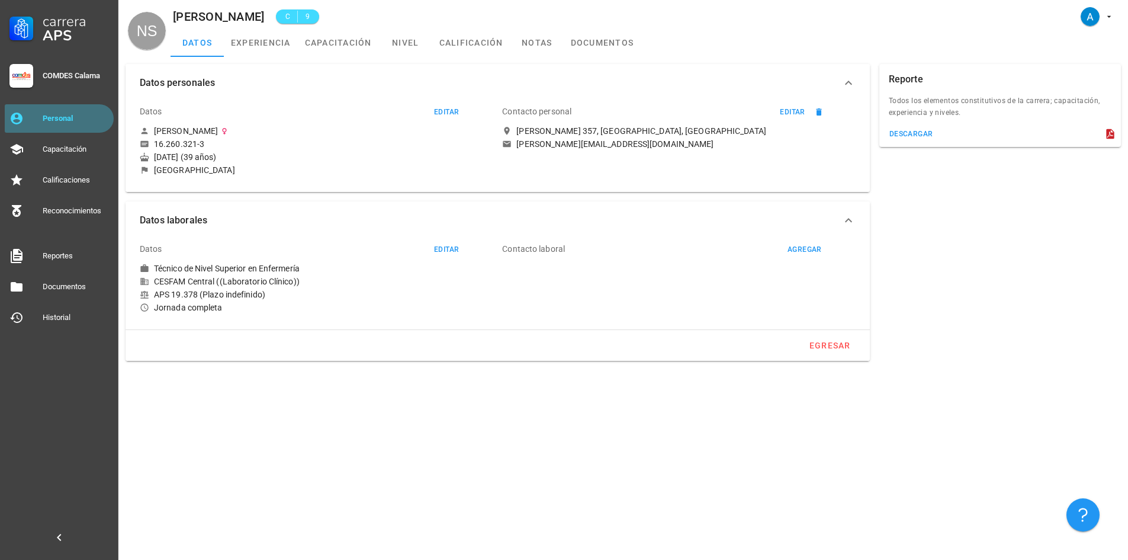
click at [81, 121] on div "Personal" at bounding box center [76, 118] width 66 height 9
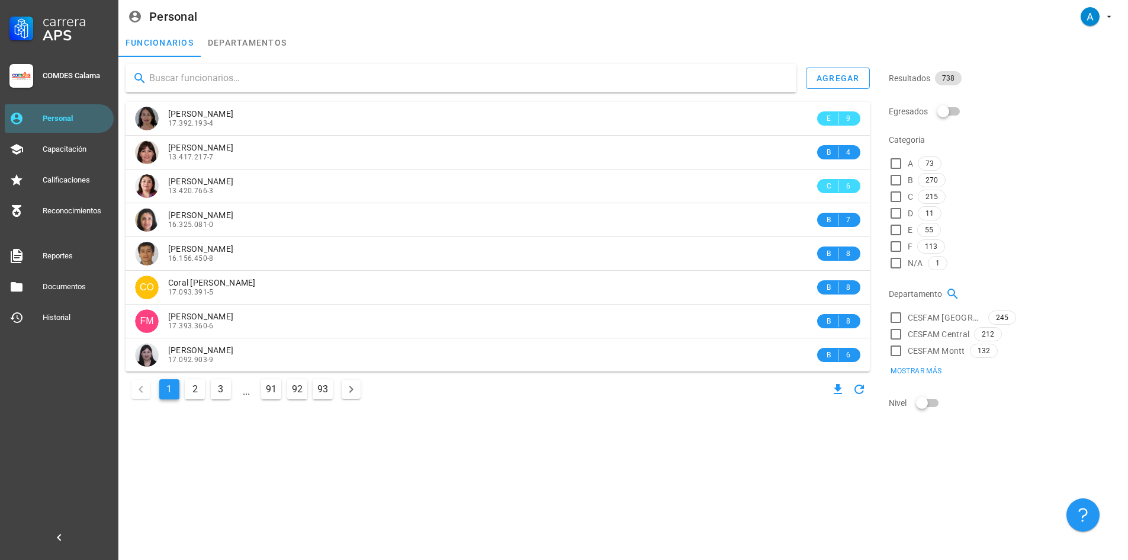
click at [201, 85] on input "text" at bounding box center [468, 78] width 638 height 19
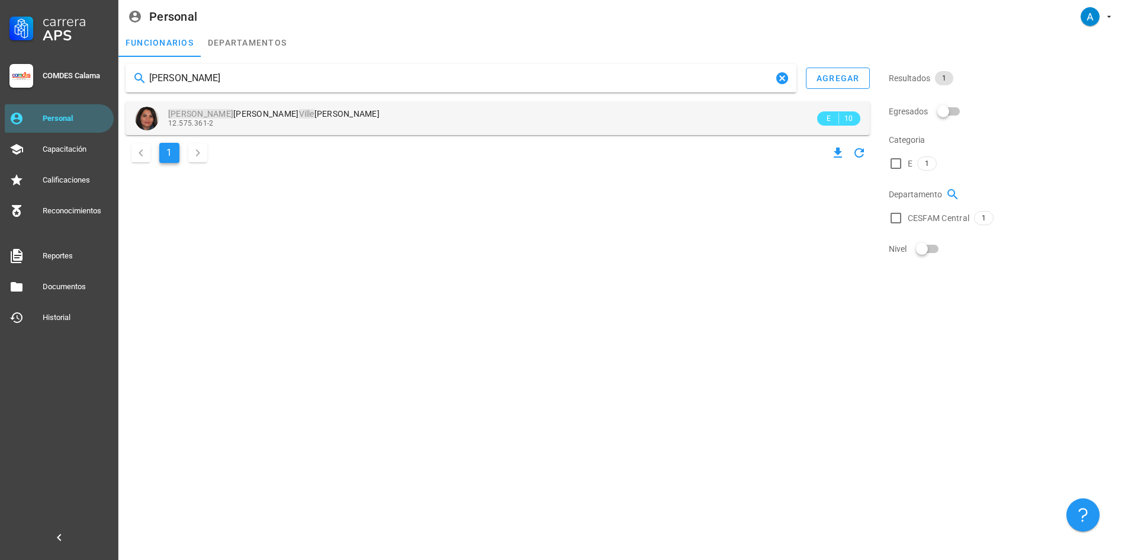
type input "[PERSON_NAME]"
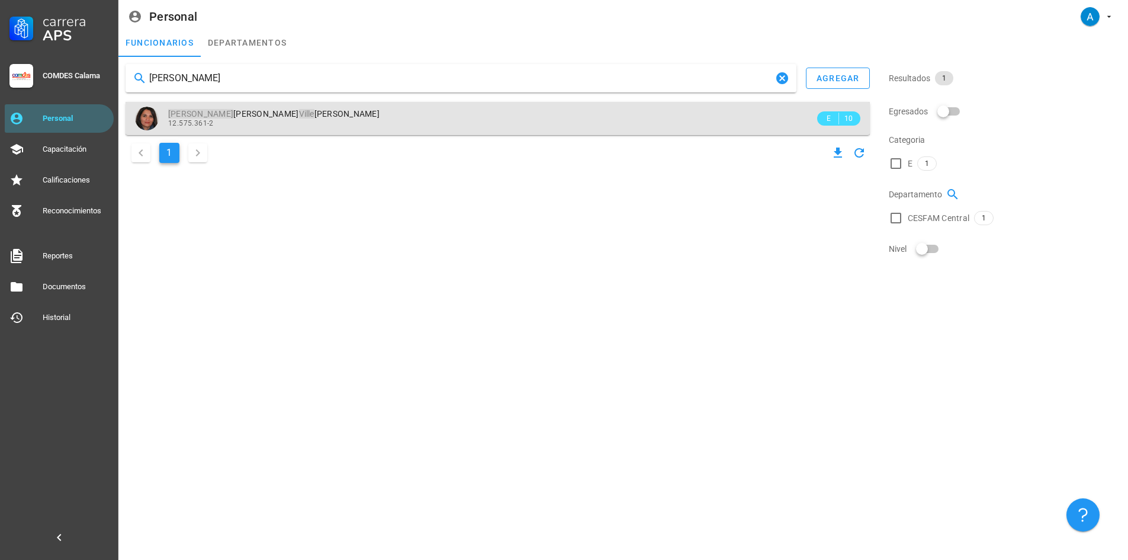
click at [279, 115] on span "[PERSON_NAME]" at bounding box center [273, 113] width 211 height 9
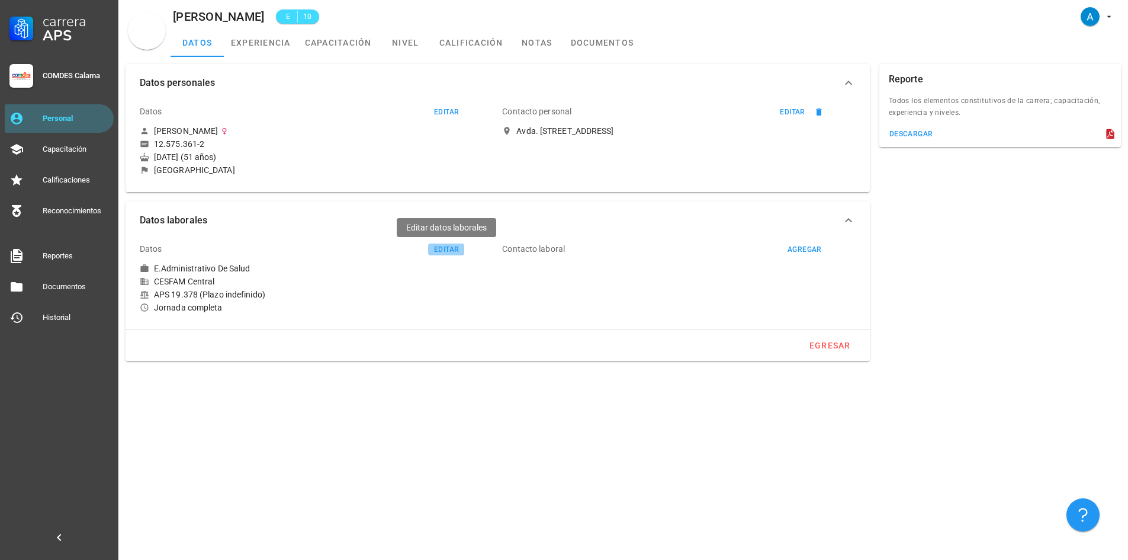
click at [450, 252] on div "editar" at bounding box center [446, 249] width 25 height 8
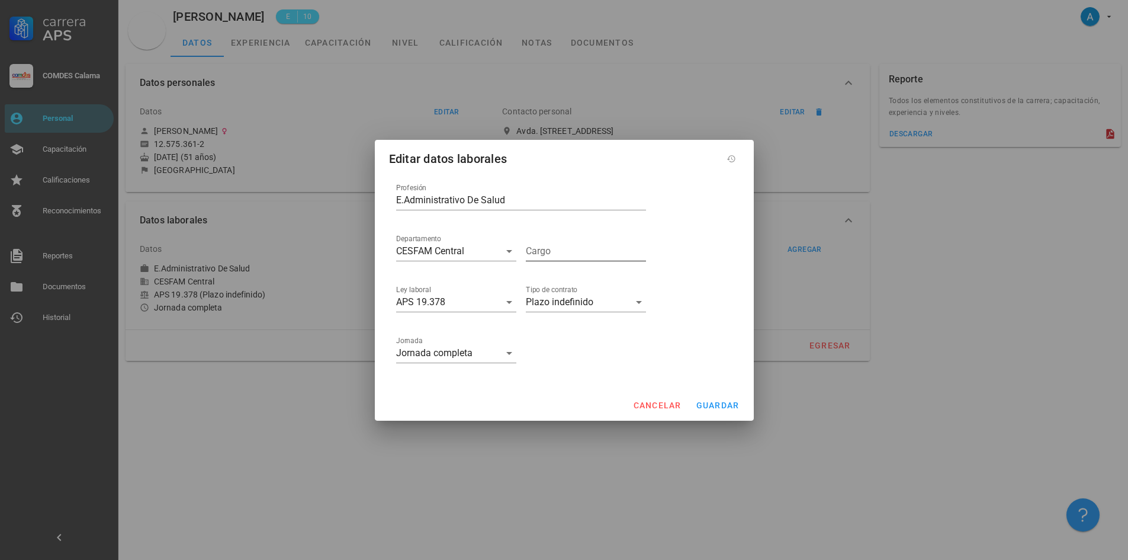
click at [535, 251] on input "Cargo" at bounding box center [586, 251] width 120 height 19
type input "(Cecosf Sur)"
click at [707, 409] on span "guardar" at bounding box center [718, 404] width 44 height 9
